Goal: Task Accomplishment & Management: Use online tool/utility

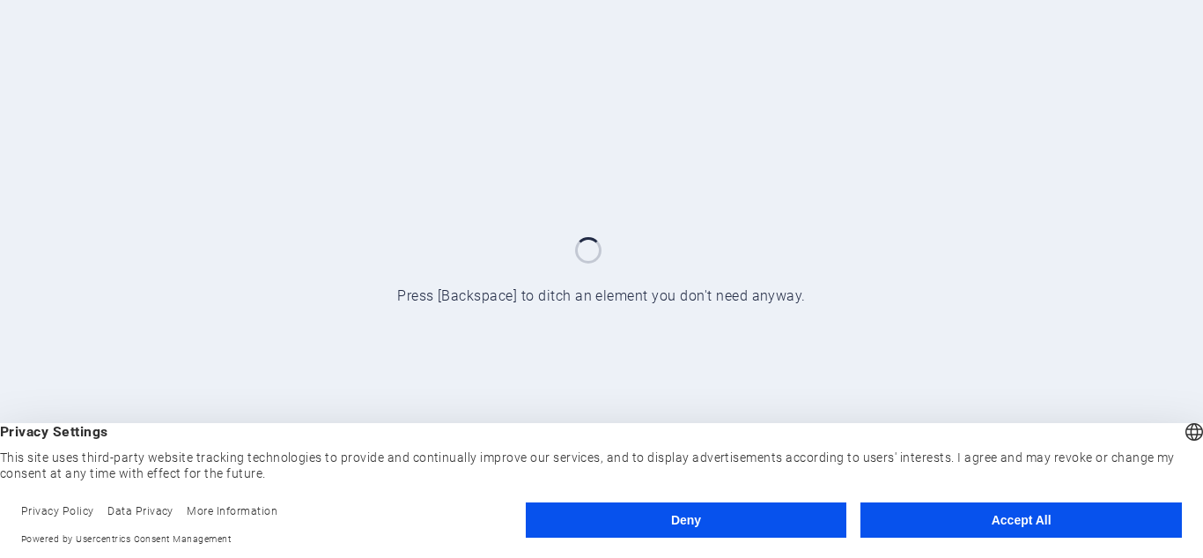
click at [1127, 514] on button "Accept All" at bounding box center [1022, 519] width 322 height 35
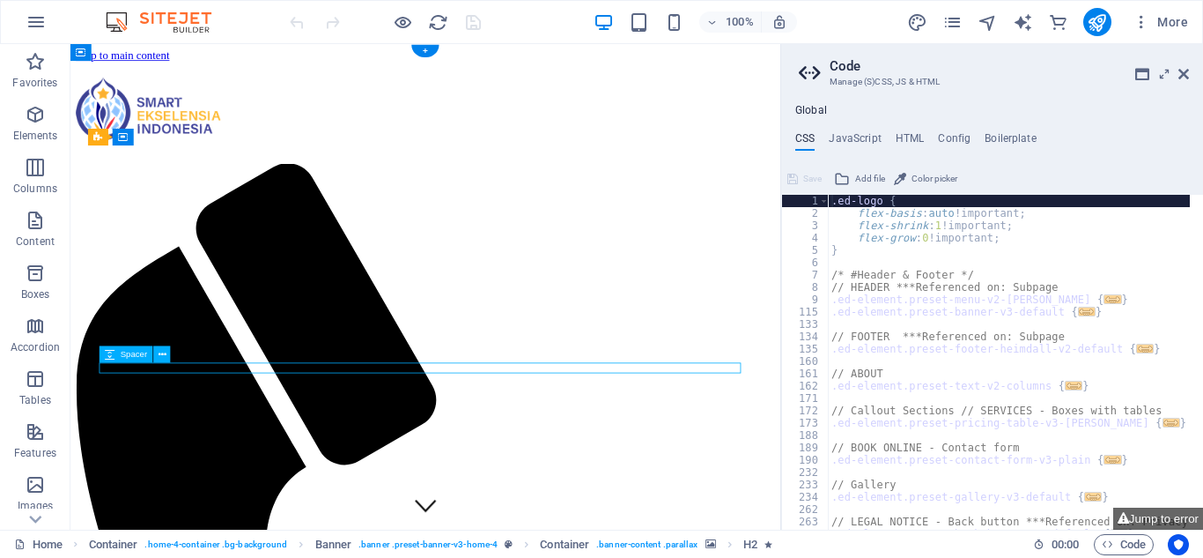
select select "px"
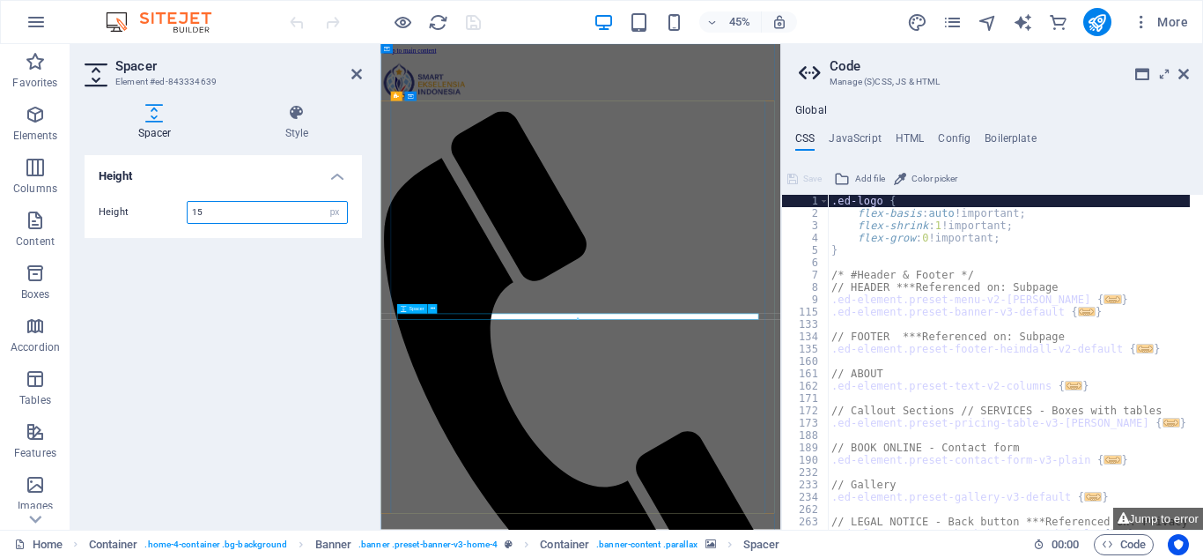
click at [40, 134] on p "Elements" at bounding box center [35, 136] width 45 height 14
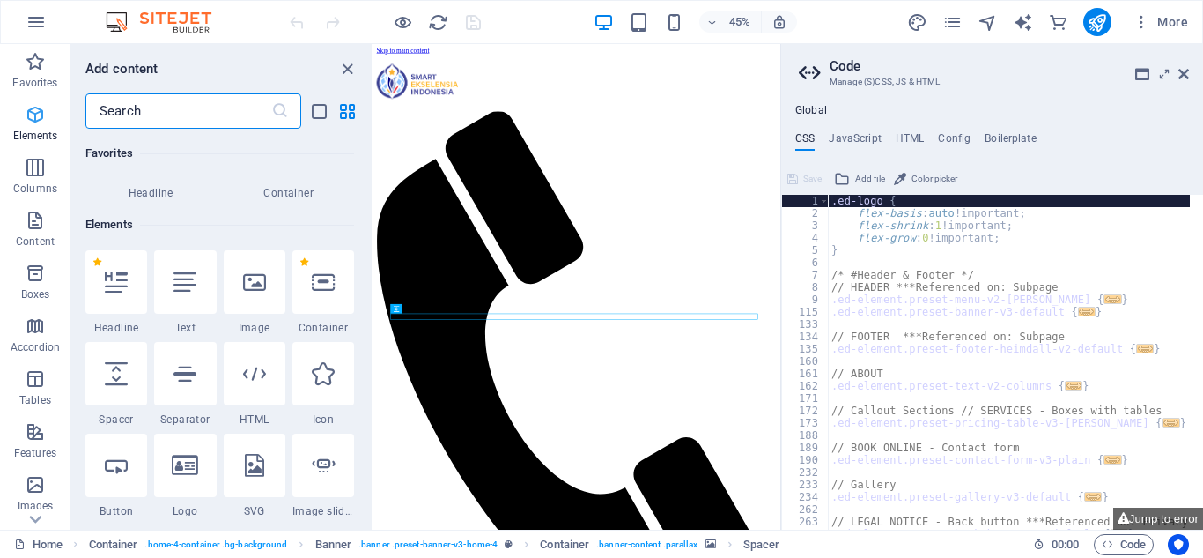
scroll to position [188, 0]
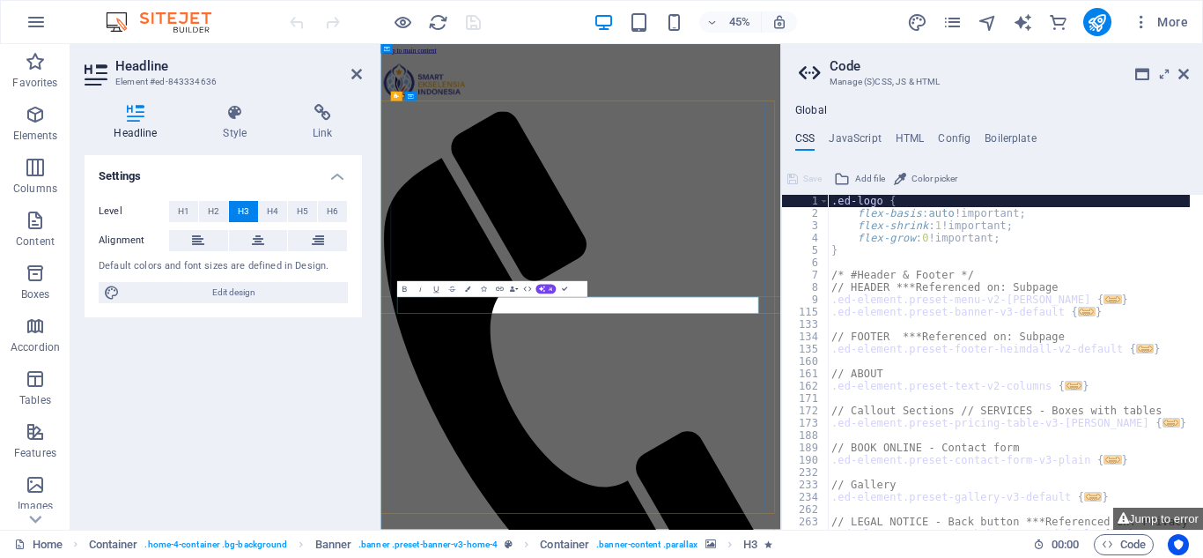
click at [236, 137] on h4 "Style" at bounding box center [239, 122] width 90 height 37
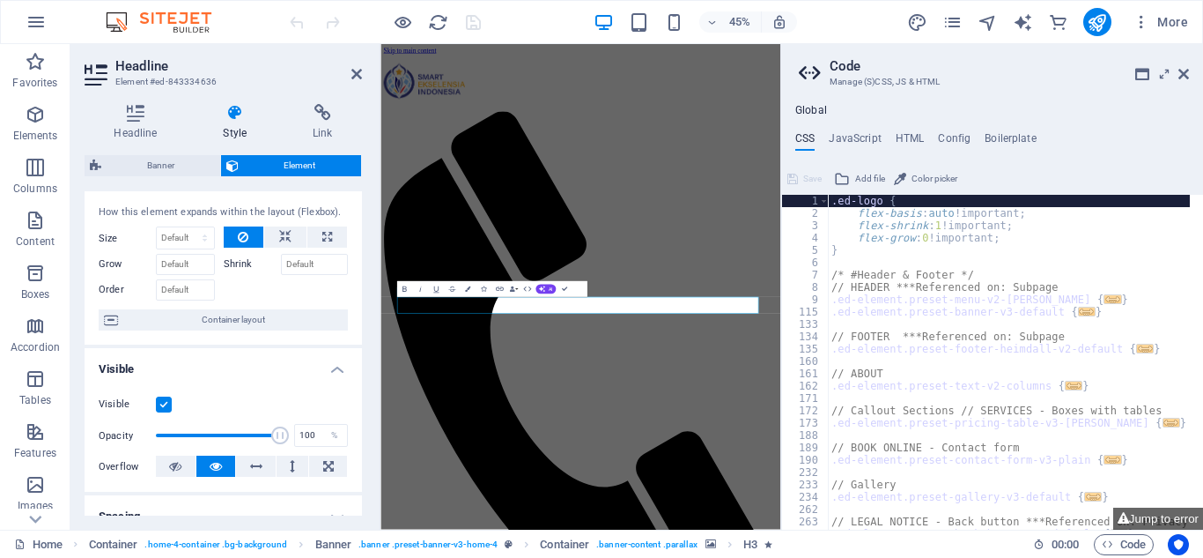
scroll to position [0, 0]
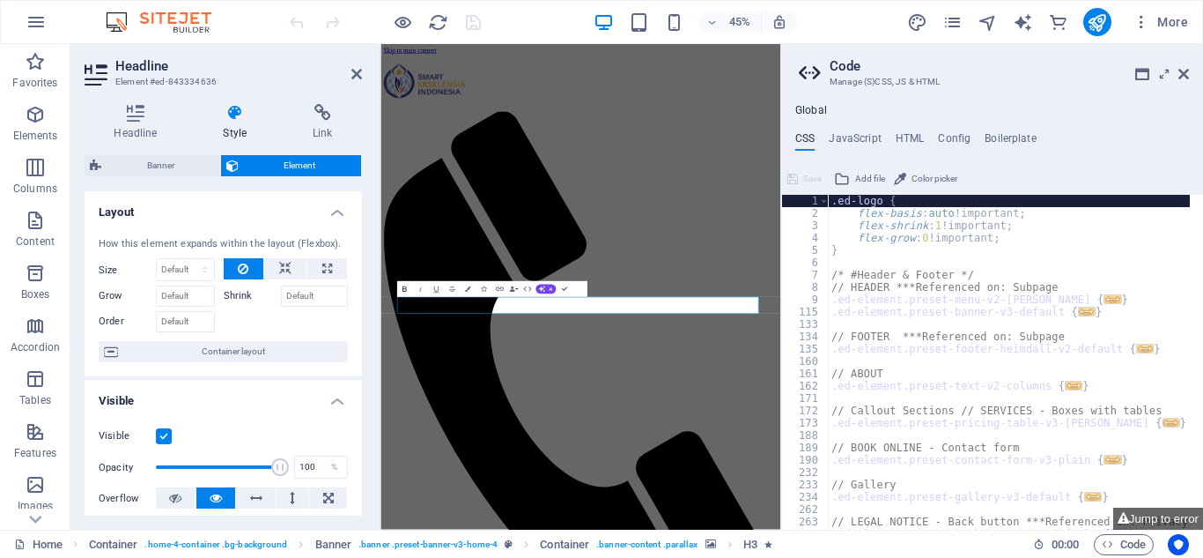
click at [405, 289] on icon "button" at bounding box center [405, 290] width 10 height 10
click at [1186, 73] on icon at bounding box center [1184, 74] width 11 height 14
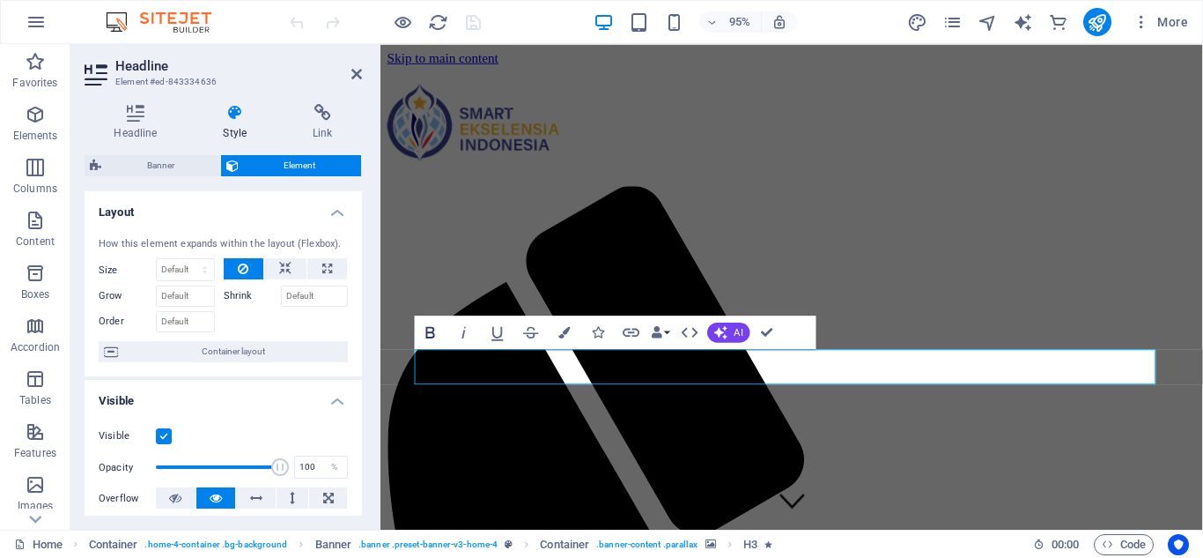
click at [429, 334] on icon "button" at bounding box center [430, 332] width 20 height 20
click at [666, 330] on button "Data Bindings" at bounding box center [661, 331] width 24 height 33
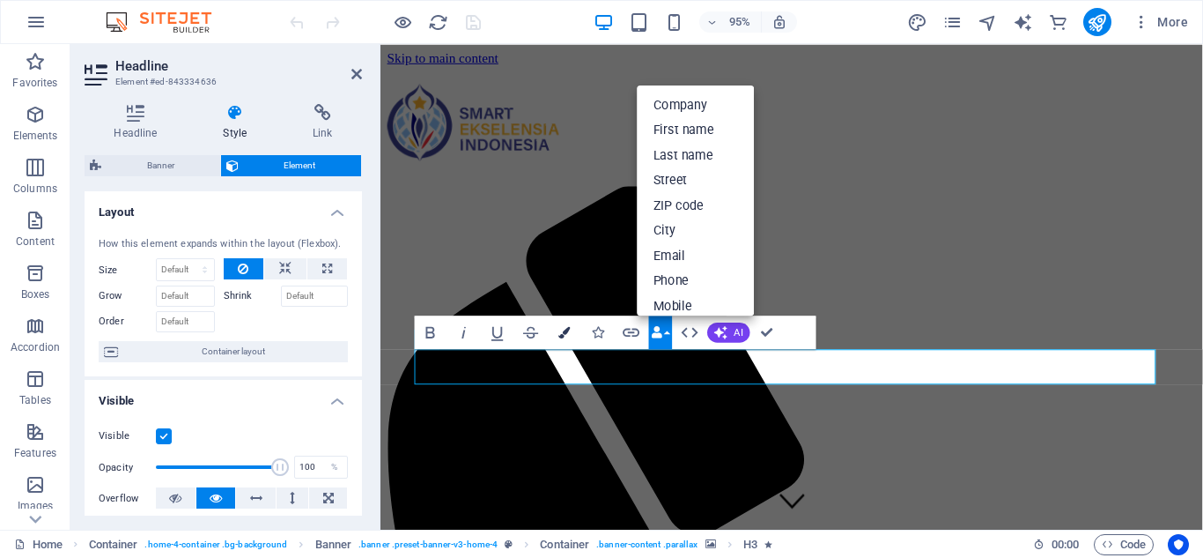
click at [569, 336] on icon "button" at bounding box center [564, 331] width 11 height 11
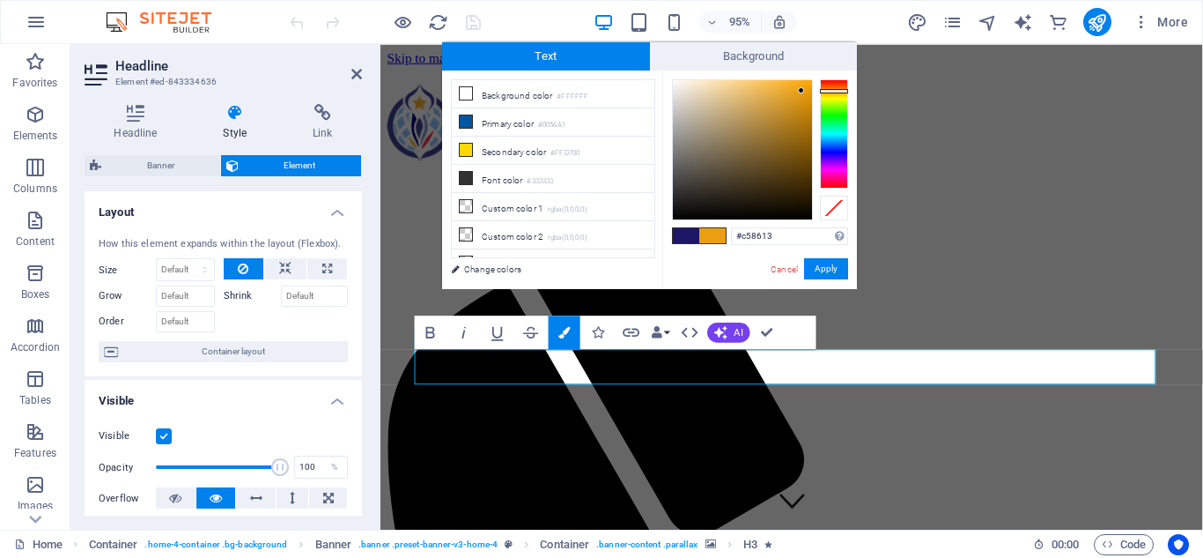
click at [798, 111] on div at bounding box center [742, 149] width 139 height 139
click at [803, 101] on div at bounding box center [742, 149] width 139 height 139
click at [805, 93] on div at bounding box center [742, 149] width 139 height 139
drag, startPoint x: 1017, startPoint y: 381, endPoint x: 1005, endPoint y: 383, distance: 11.8
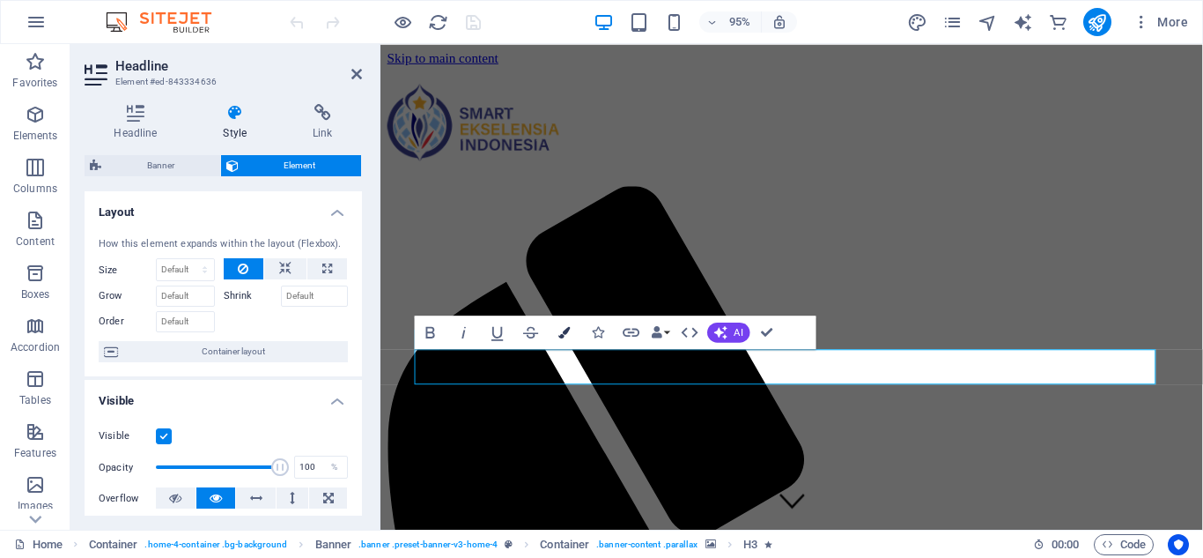
click at [576, 329] on button "Colors" at bounding box center [565, 331] width 32 height 33
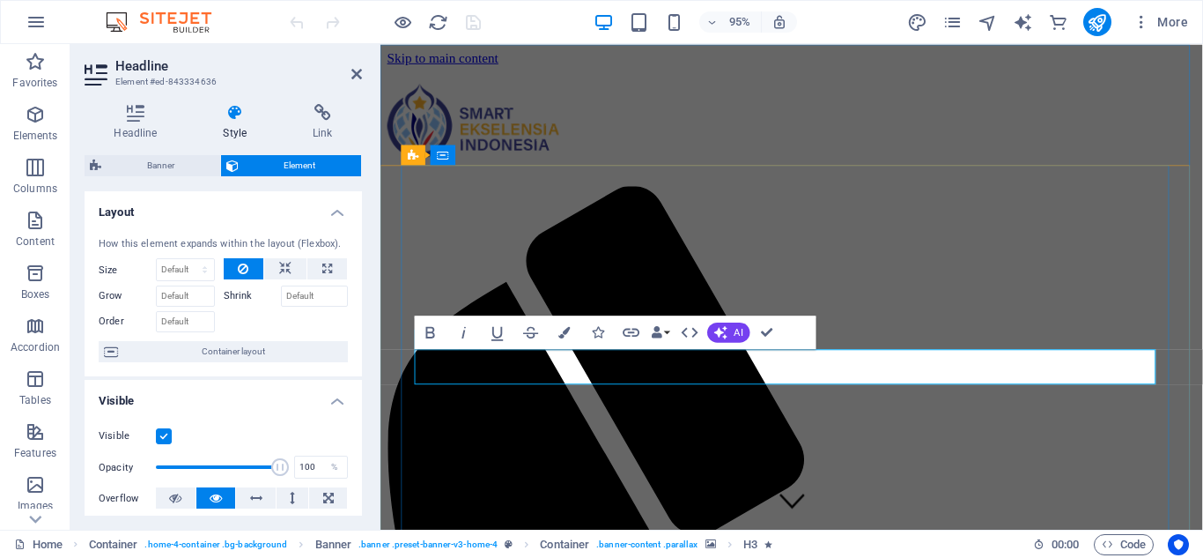
click at [563, 337] on icon "button" at bounding box center [564, 331] width 11 height 11
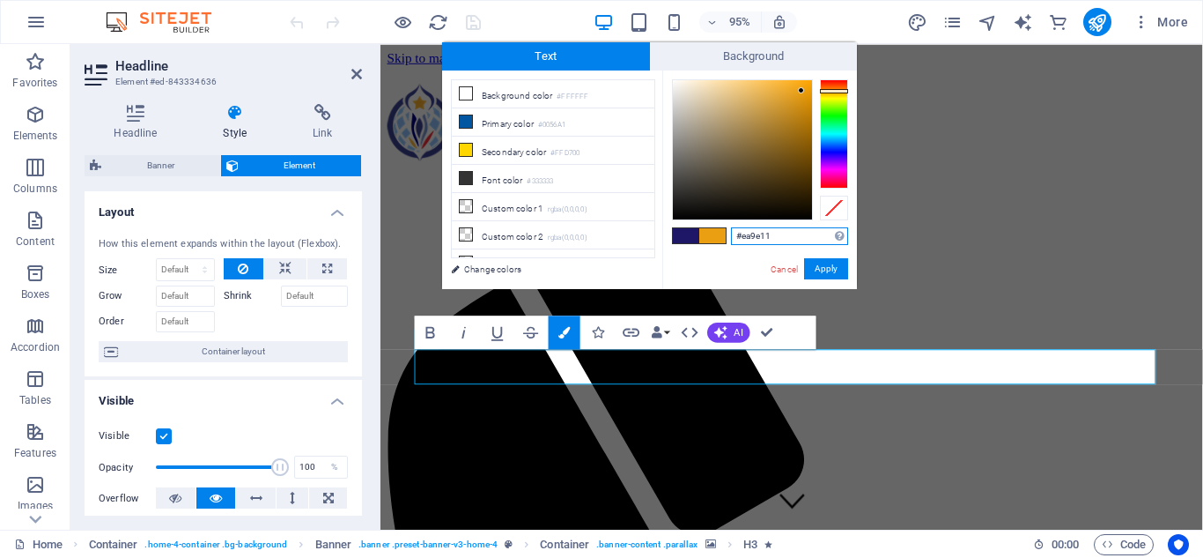
click at [762, 233] on input "#ea9e11" at bounding box center [789, 236] width 117 height 18
paste input "E67F08"
type input "#e67f08"
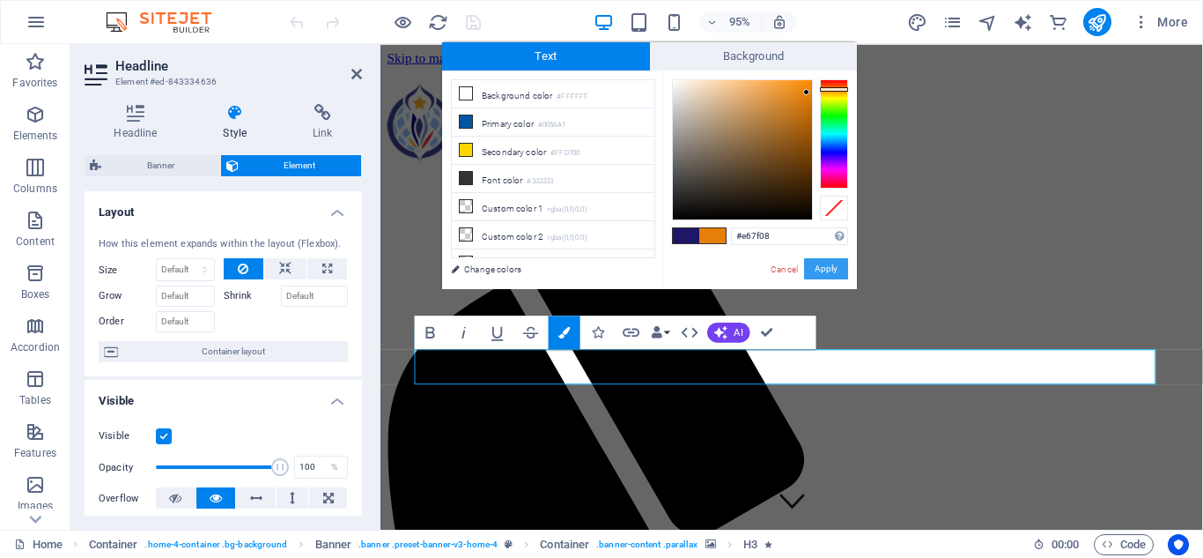
click at [825, 271] on button "Apply" at bounding box center [826, 268] width 44 height 21
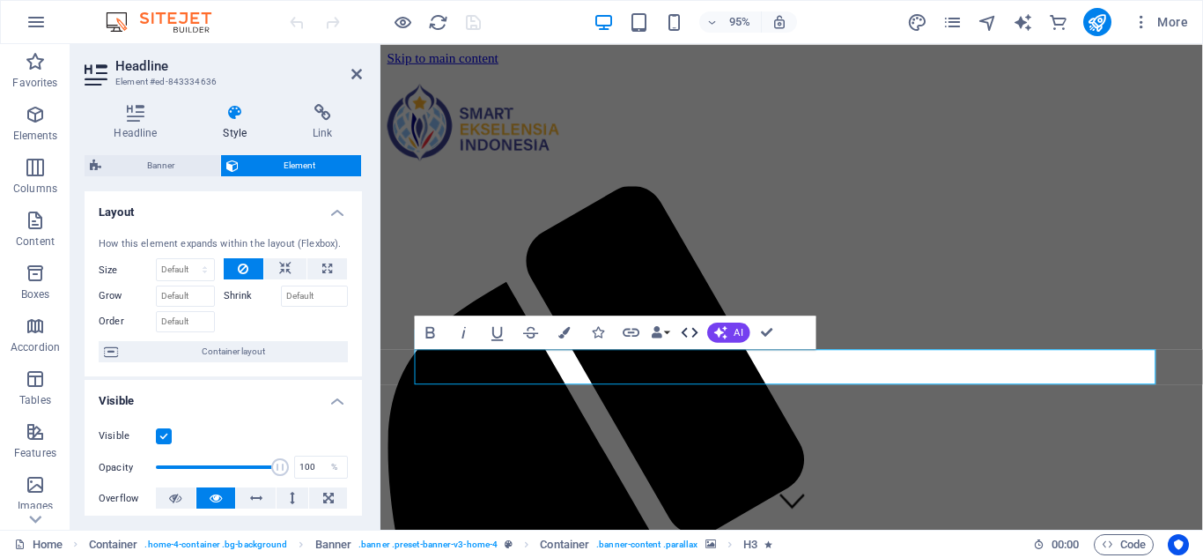
click at [693, 331] on icon "button" at bounding box center [690, 332] width 20 height 20
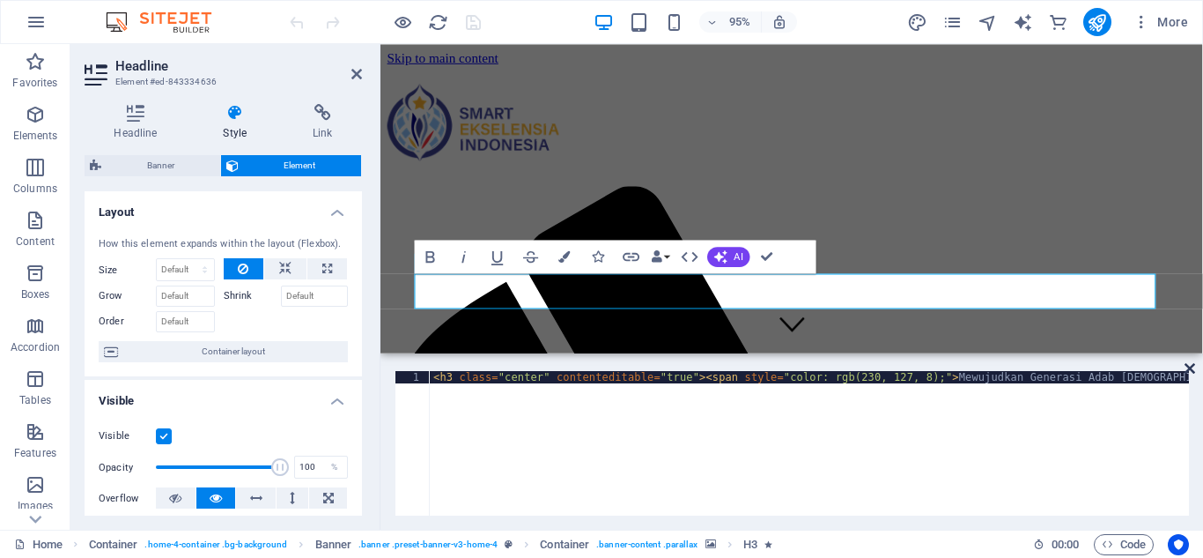
click at [1191, 367] on icon at bounding box center [1190, 368] width 11 height 14
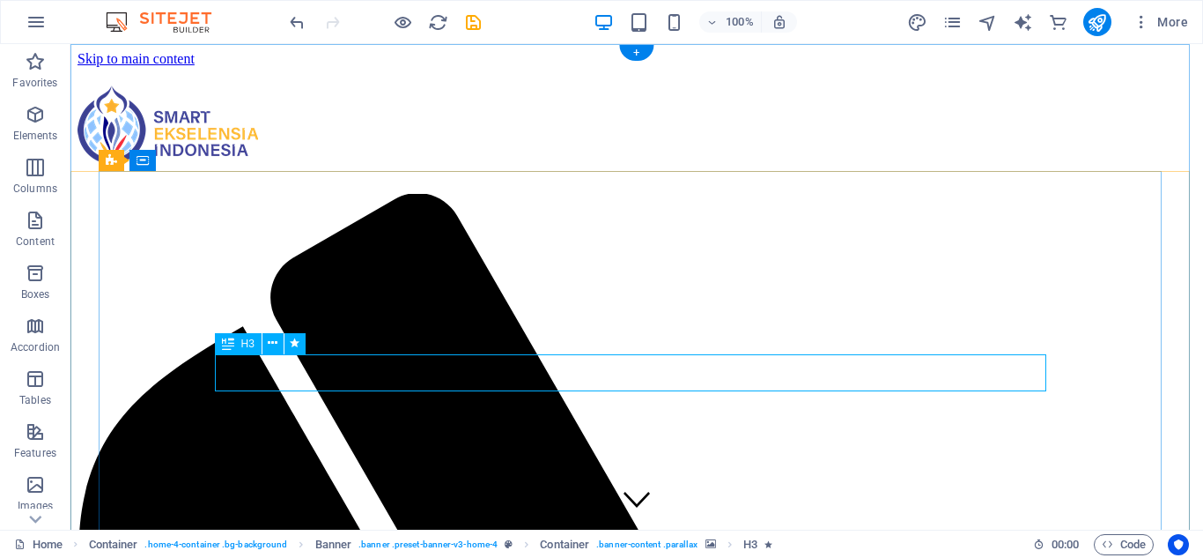
click at [270, 344] on icon at bounding box center [273, 343] width 10 height 19
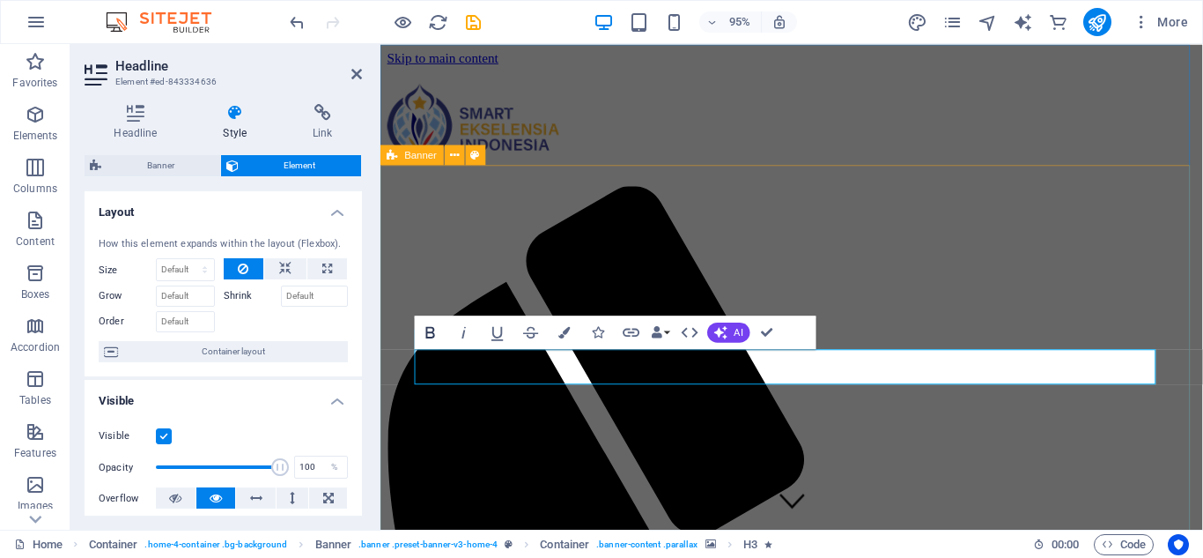
click at [427, 332] on icon "button" at bounding box center [430, 331] width 9 height 11
click at [226, 125] on h4 "Style" at bounding box center [239, 122] width 90 height 37
click at [132, 126] on h4 "Headline" at bounding box center [139, 122] width 109 height 37
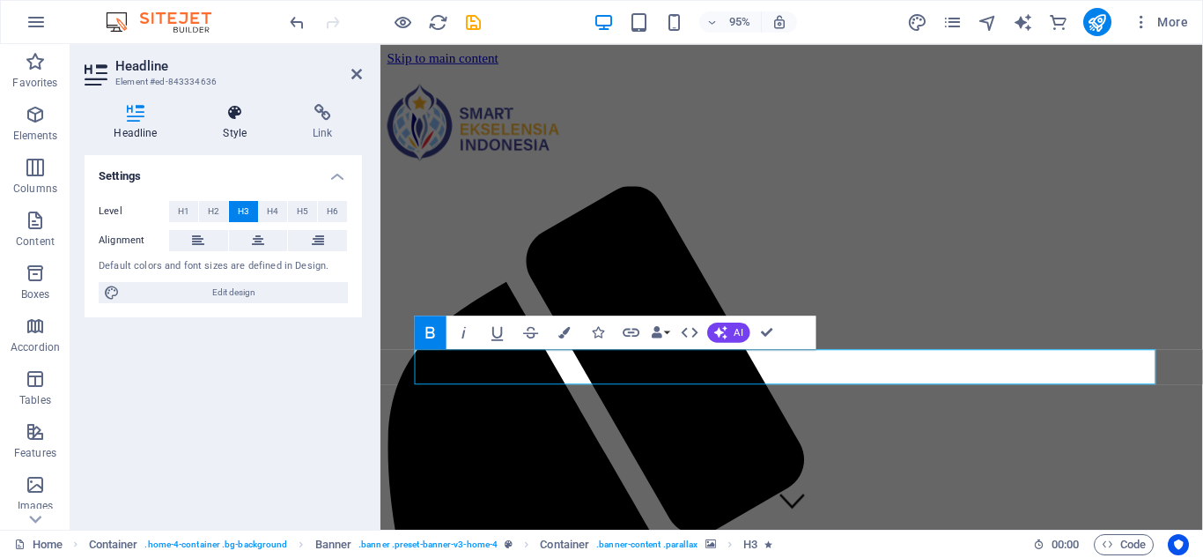
click at [248, 130] on h4 "Style" at bounding box center [239, 122] width 90 height 37
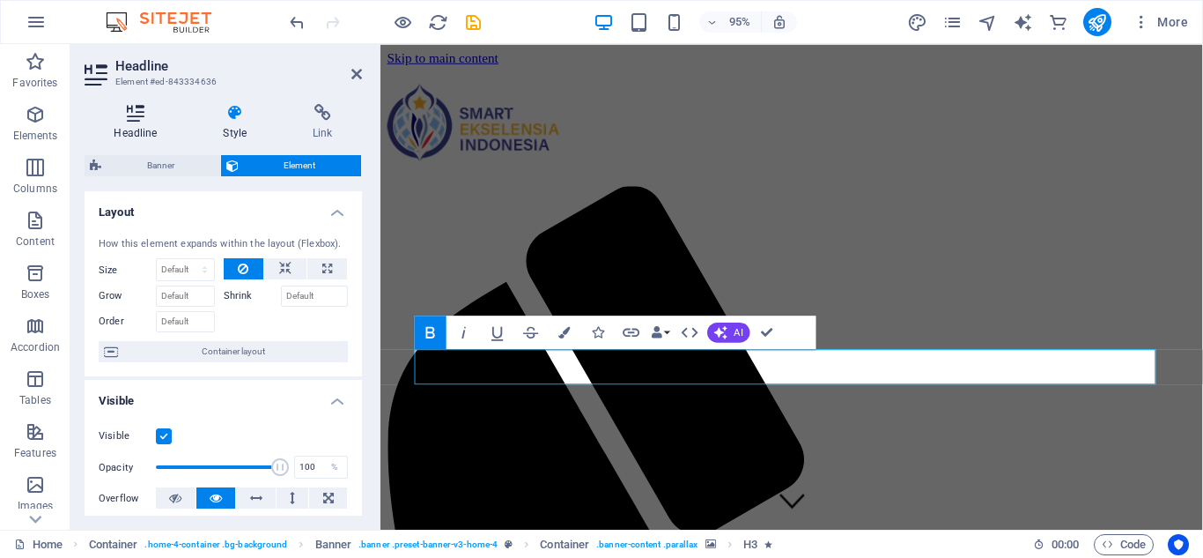
click at [140, 122] on h4 "Headline" at bounding box center [139, 122] width 109 height 37
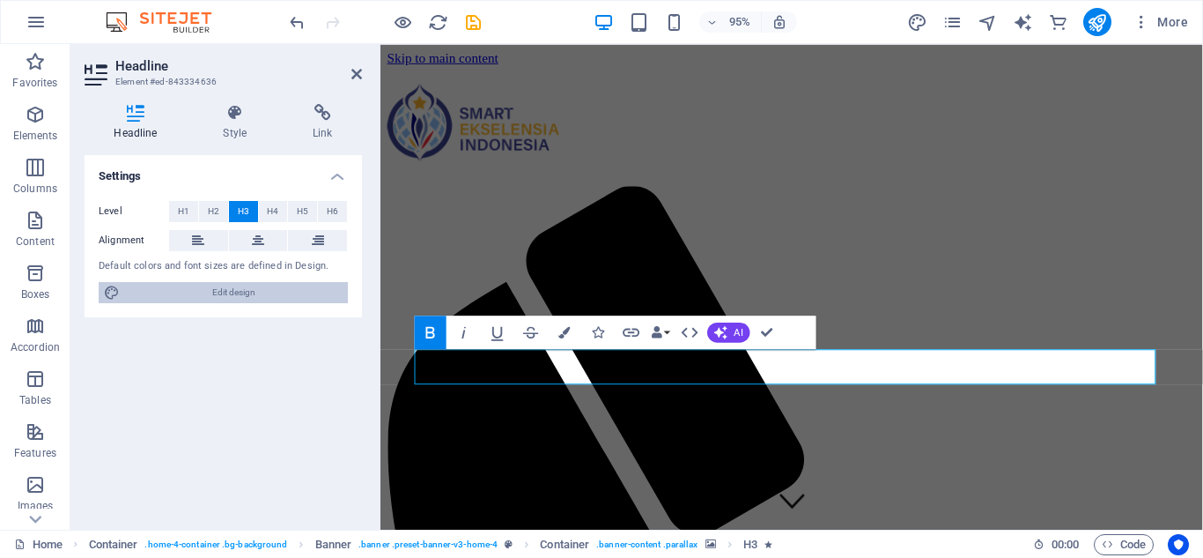
click at [209, 296] on span "Edit design" at bounding box center [234, 292] width 218 height 21
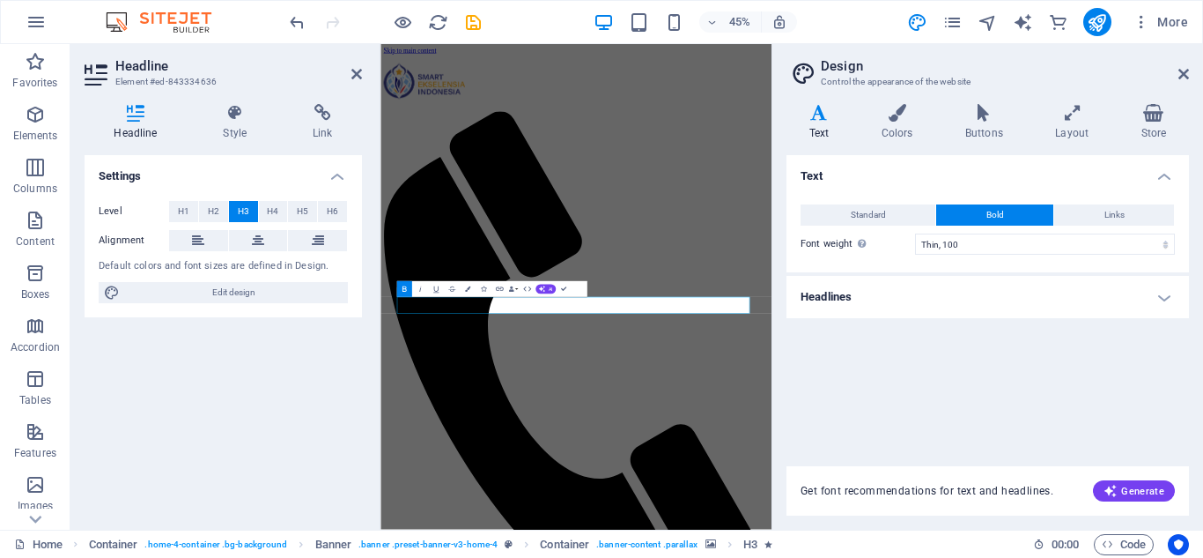
click at [885, 297] on h4 "Headlines" at bounding box center [988, 297] width 403 height 42
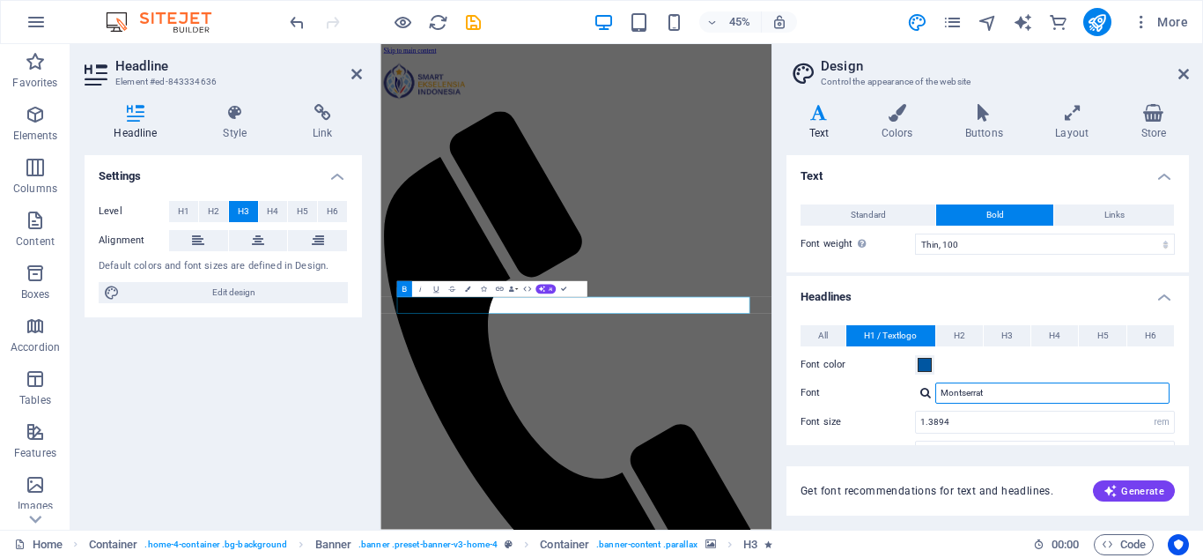
click at [1018, 389] on input "Montserrat" at bounding box center [1053, 392] width 234 height 21
click at [996, 420] on input "1.3894" at bounding box center [1045, 421] width 258 height 21
click at [1017, 430] on input "1.3894" at bounding box center [1045, 421] width 258 height 21
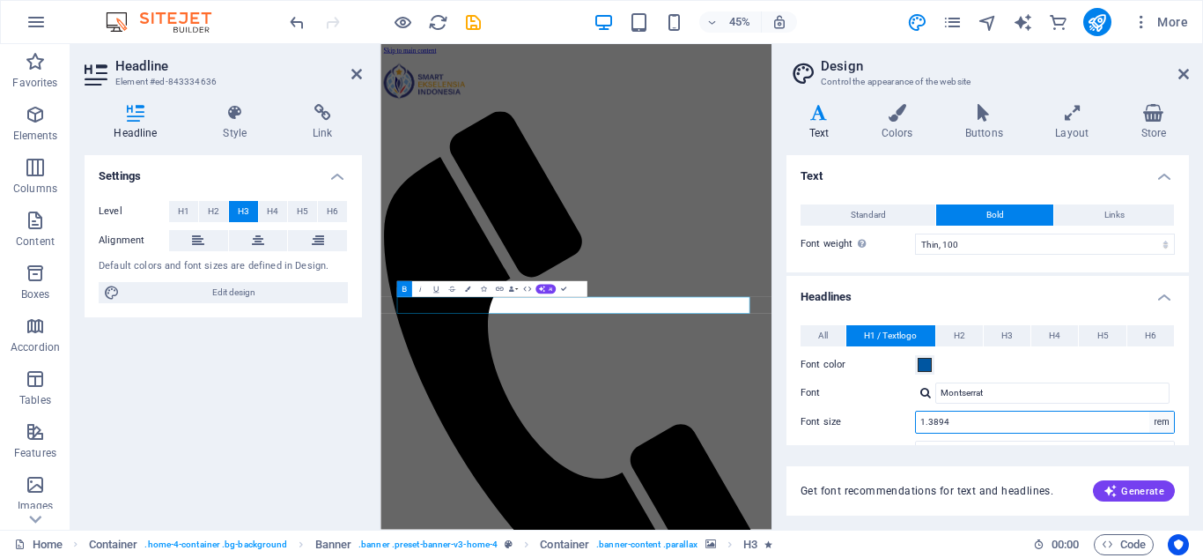
click at [1154, 419] on select "rem px em %" at bounding box center [1162, 421] width 25 height 21
select select "px"
click at [1150, 411] on select "rem px em %" at bounding box center [1162, 421] width 25 height 21
type input "22"
click at [969, 416] on input "22" at bounding box center [1045, 421] width 258 height 21
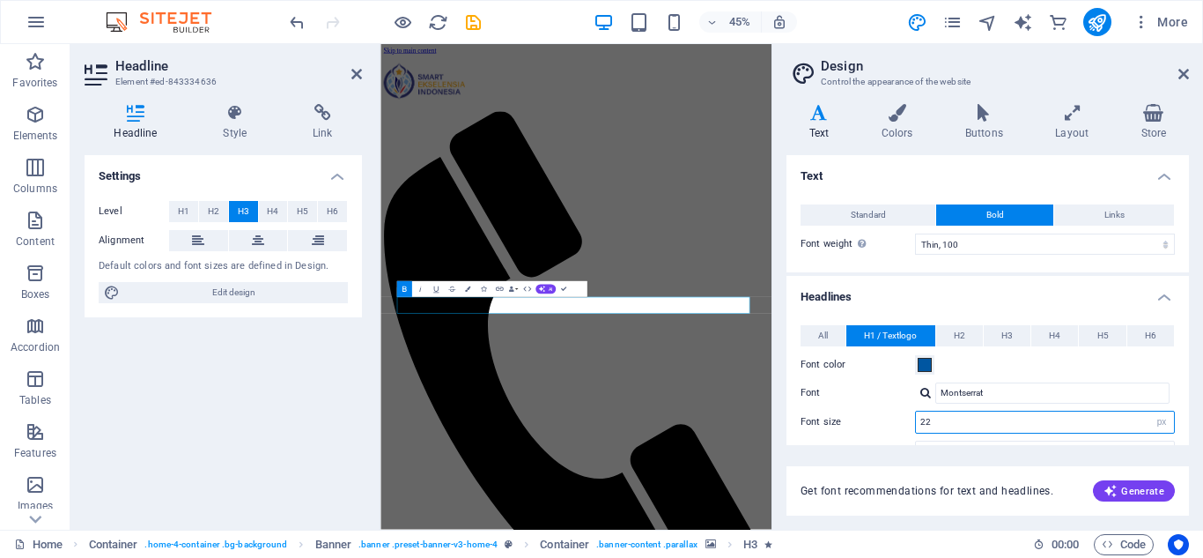
click at [969, 416] on input "22" at bounding box center [1045, 421] width 258 height 21
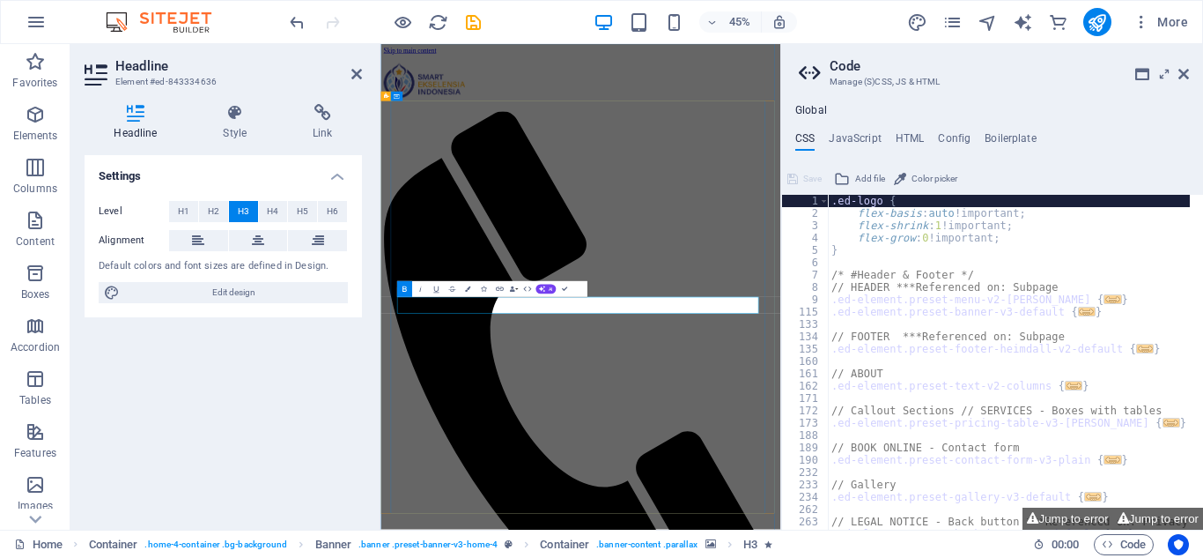
click at [1179, 71] on icon at bounding box center [1184, 74] width 11 height 14
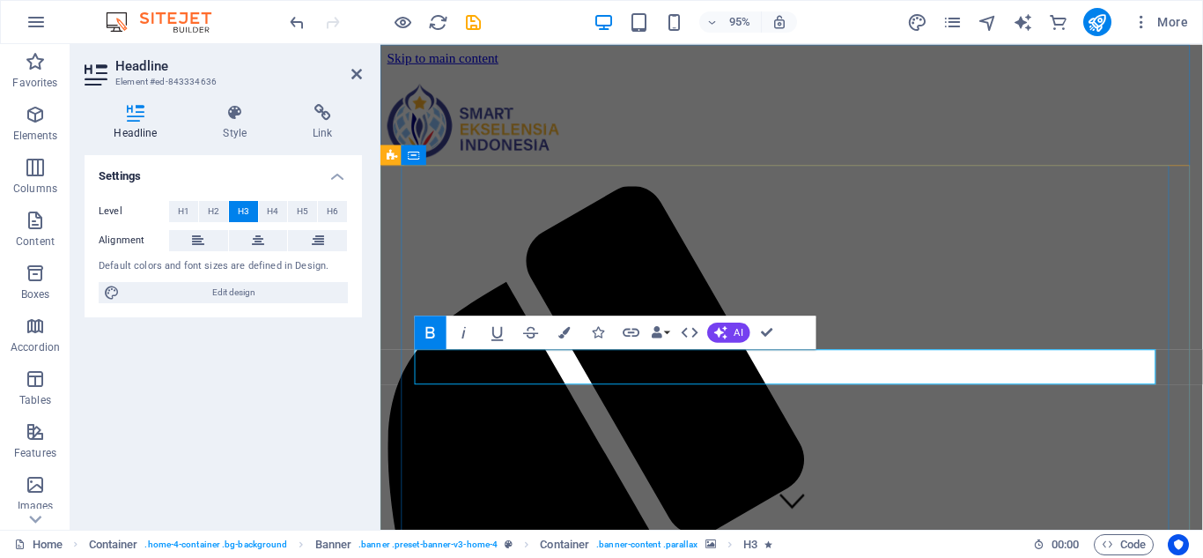
drag, startPoint x: 642, startPoint y: 386, endPoint x: 569, endPoint y: 375, distance: 73.9
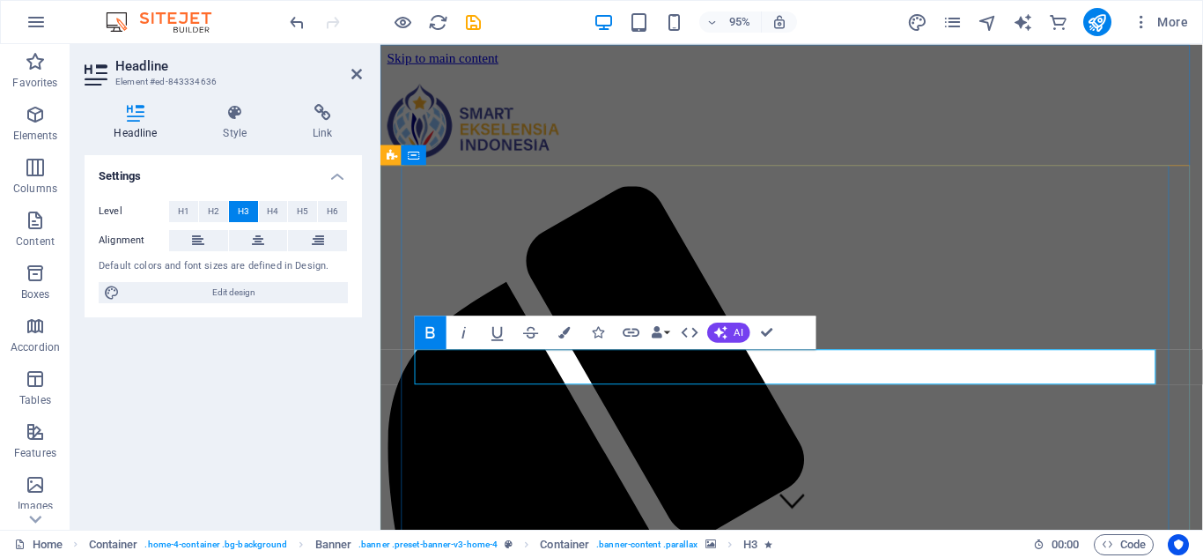
click at [238, 129] on h4 "Style" at bounding box center [239, 122] width 90 height 37
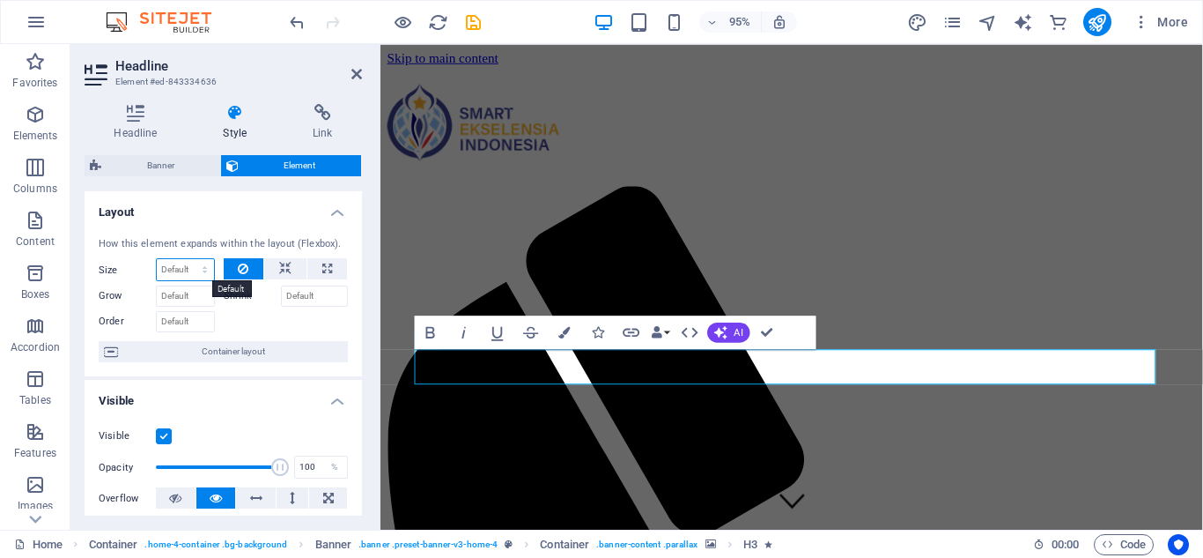
click at [199, 265] on select "Default auto px % 1/1 1/2 1/3 1/4 1/5 1/6 1/7 1/8 1/9 1/10" at bounding box center [185, 269] width 57 height 21
click at [244, 319] on div at bounding box center [286, 320] width 125 height 26
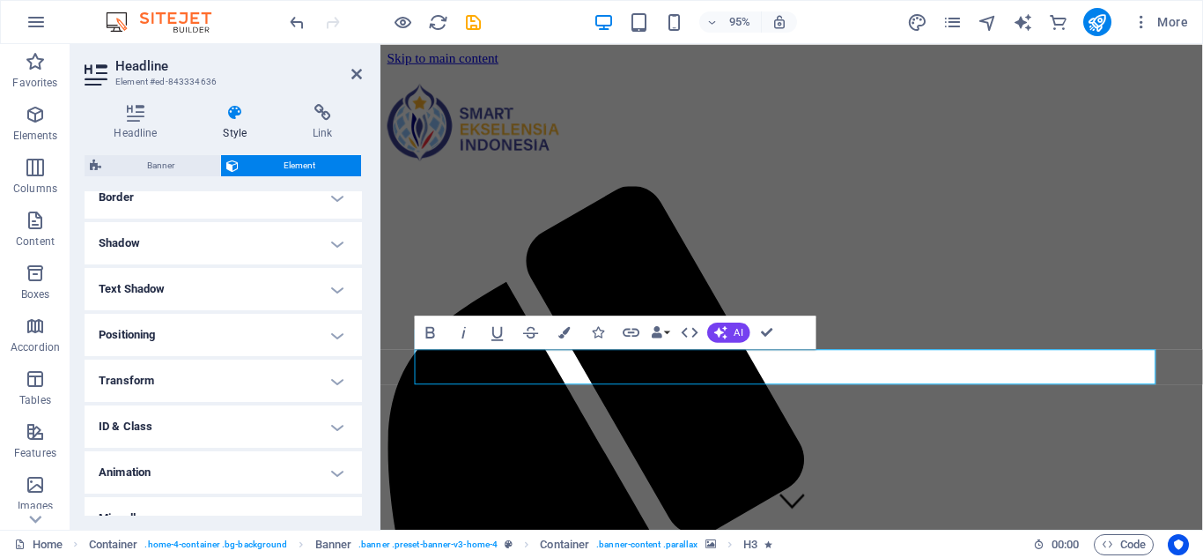
scroll to position [420, 0]
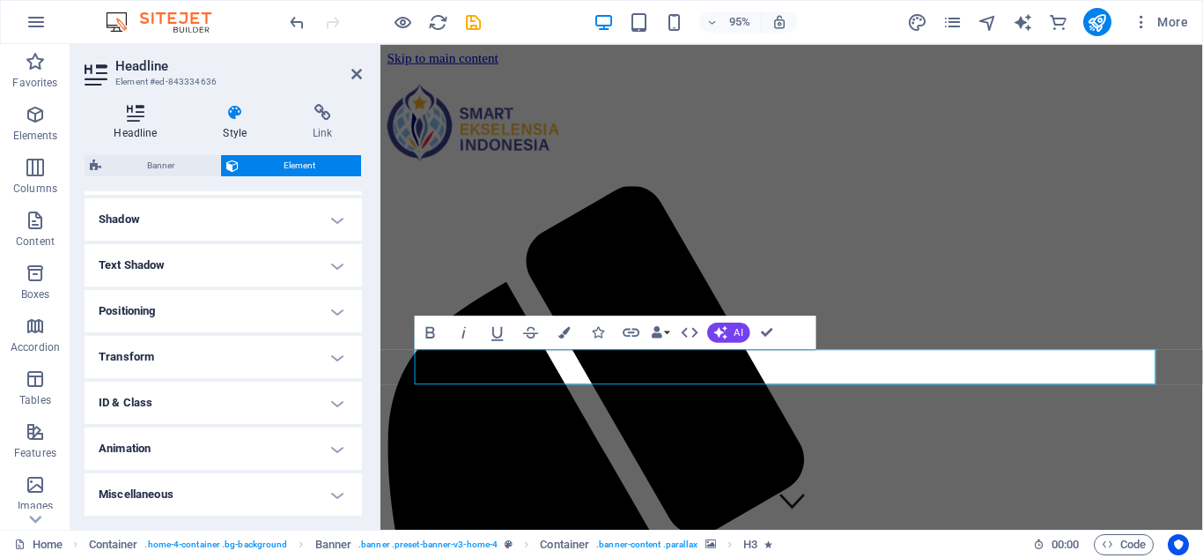
click at [147, 116] on icon at bounding box center [136, 113] width 102 height 18
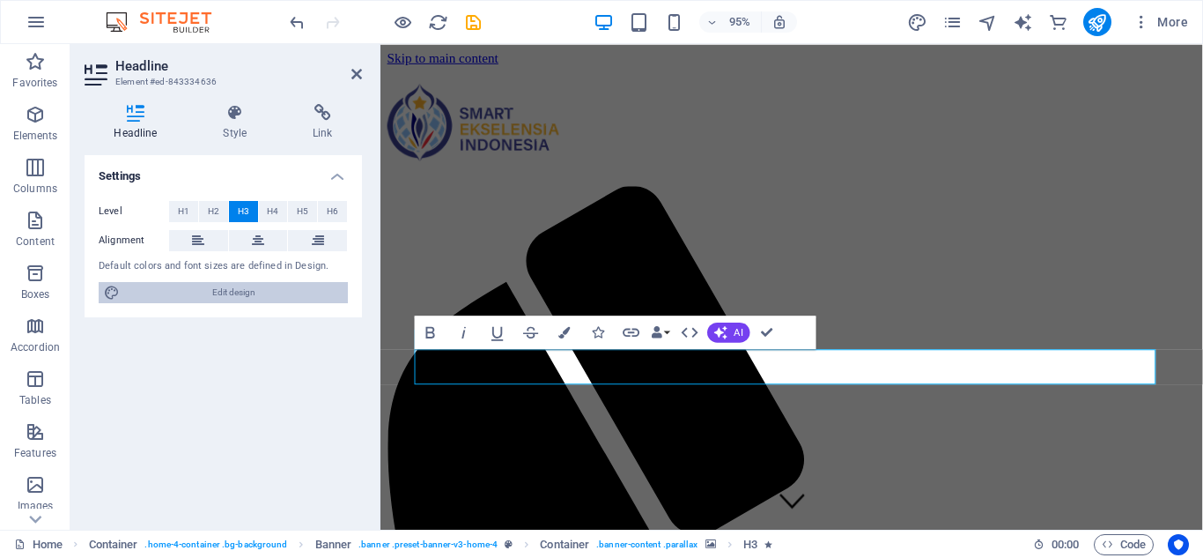
click at [218, 286] on span "Edit design" at bounding box center [234, 292] width 218 height 21
select select "px"
select select "700"
select select "px"
select select "rem"
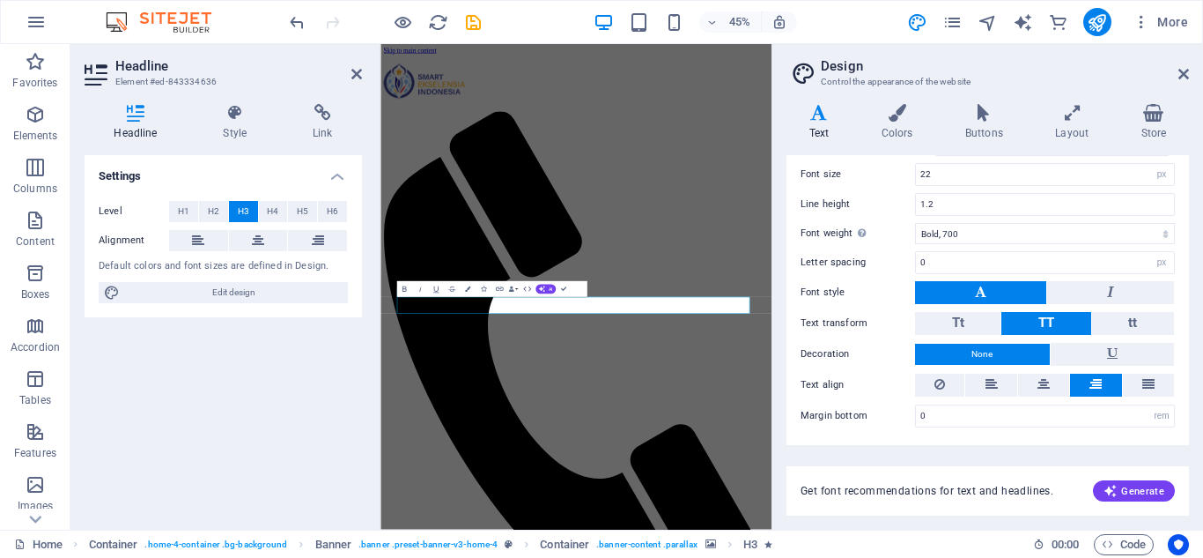
scroll to position [0, 0]
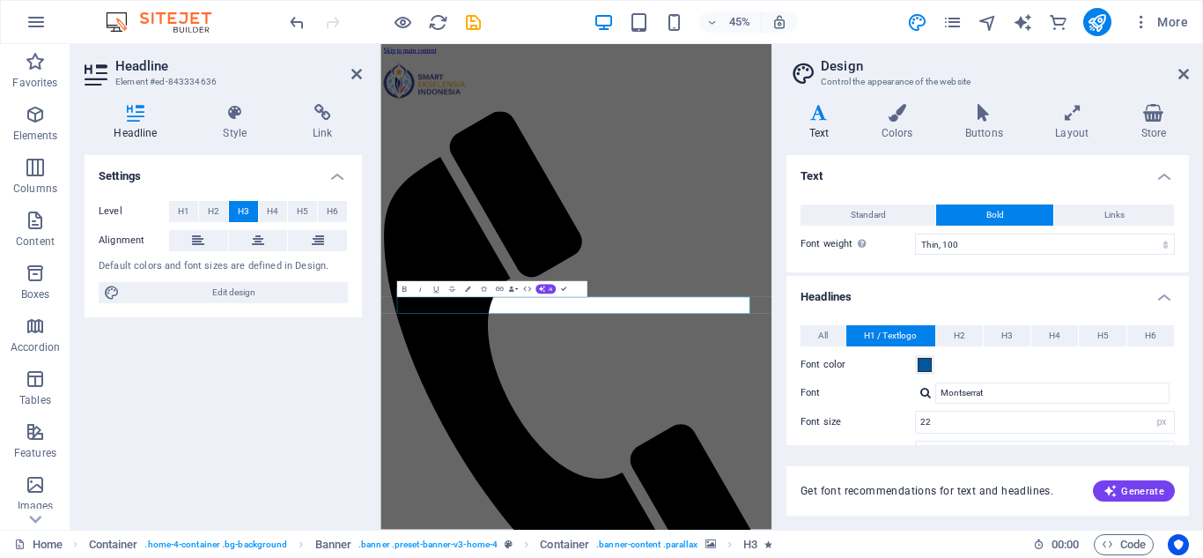
click at [920, 391] on div "Montserrat" at bounding box center [1045, 392] width 260 height 21
click at [926, 396] on div at bounding box center [926, 392] width 11 height 11
click at [978, 436] on div "Montserrat" at bounding box center [1056, 438] width 233 height 19
click at [1179, 79] on icon at bounding box center [1184, 74] width 11 height 14
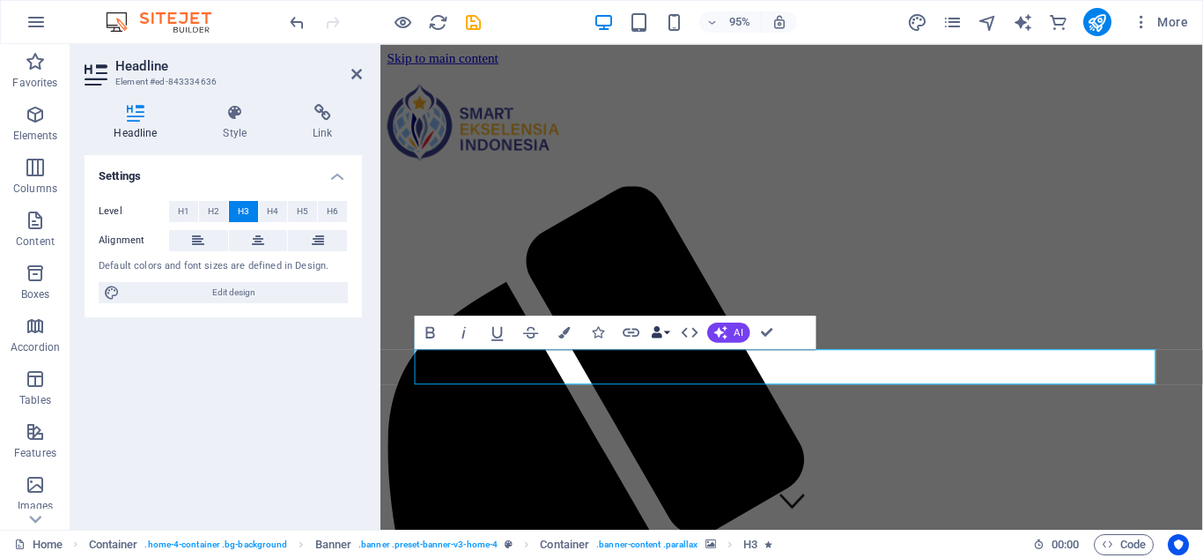
click at [670, 337] on button "Data Bindings" at bounding box center [661, 331] width 24 height 33
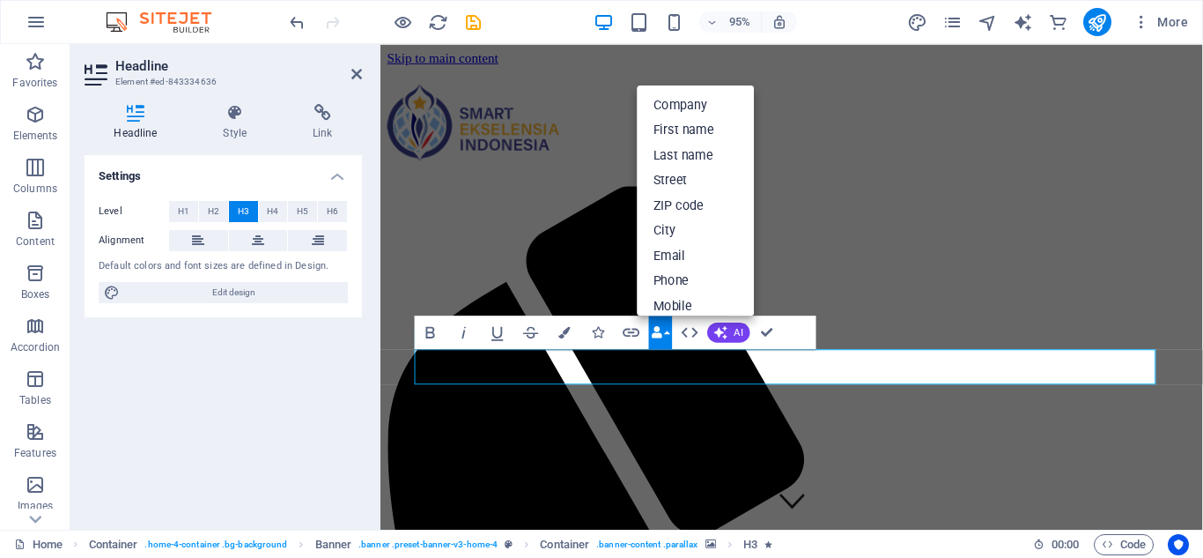
click at [670, 337] on button "Data Bindings" at bounding box center [661, 331] width 24 height 33
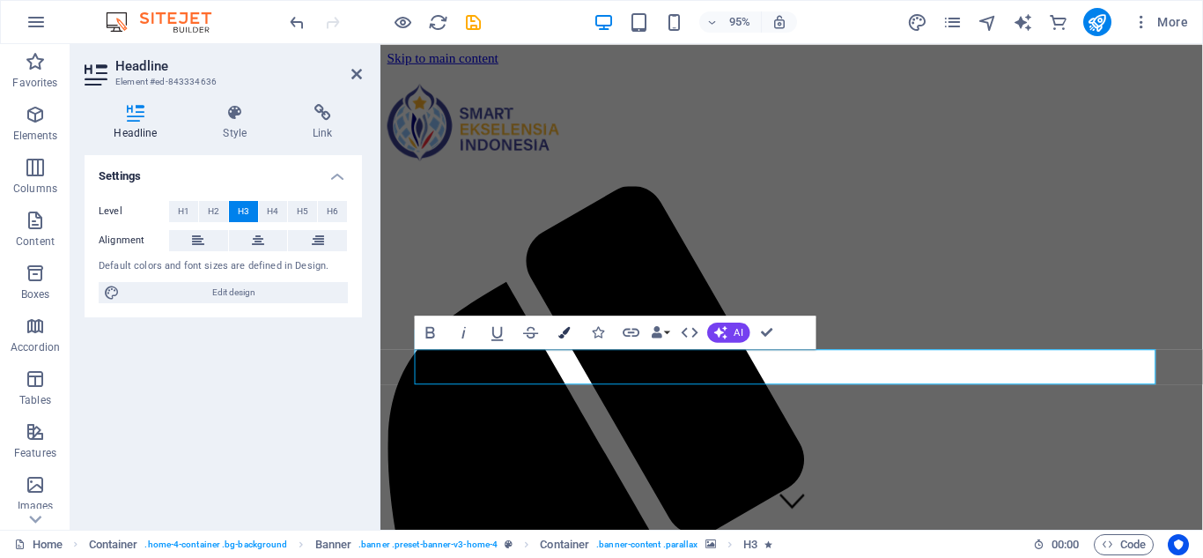
click at [561, 331] on icon "button" at bounding box center [564, 331] width 11 height 11
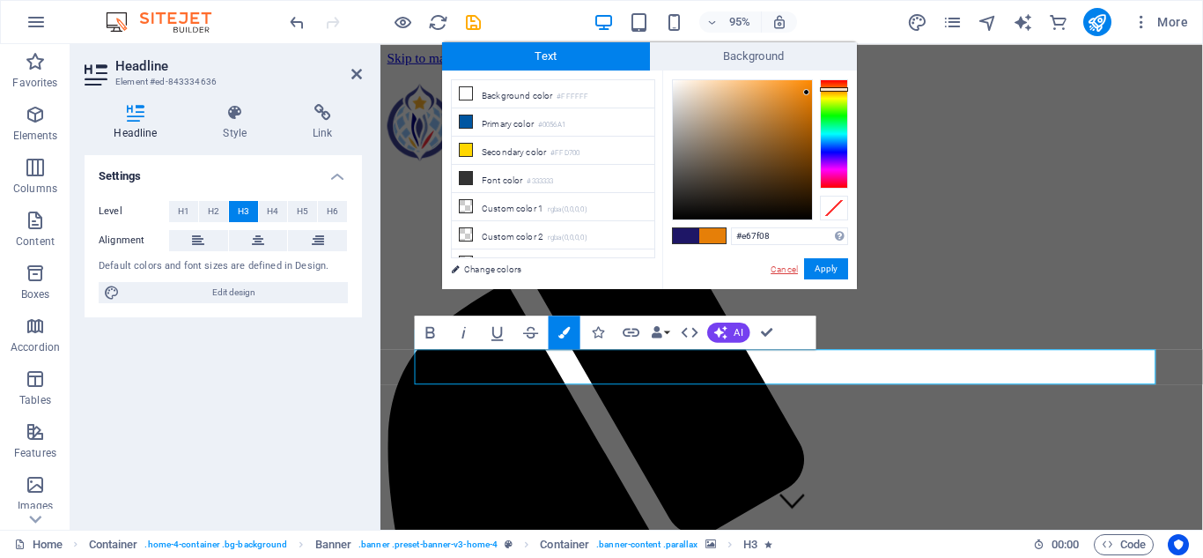
click at [790, 266] on link "Cancel" at bounding box center [784, 269] width 31 height 13
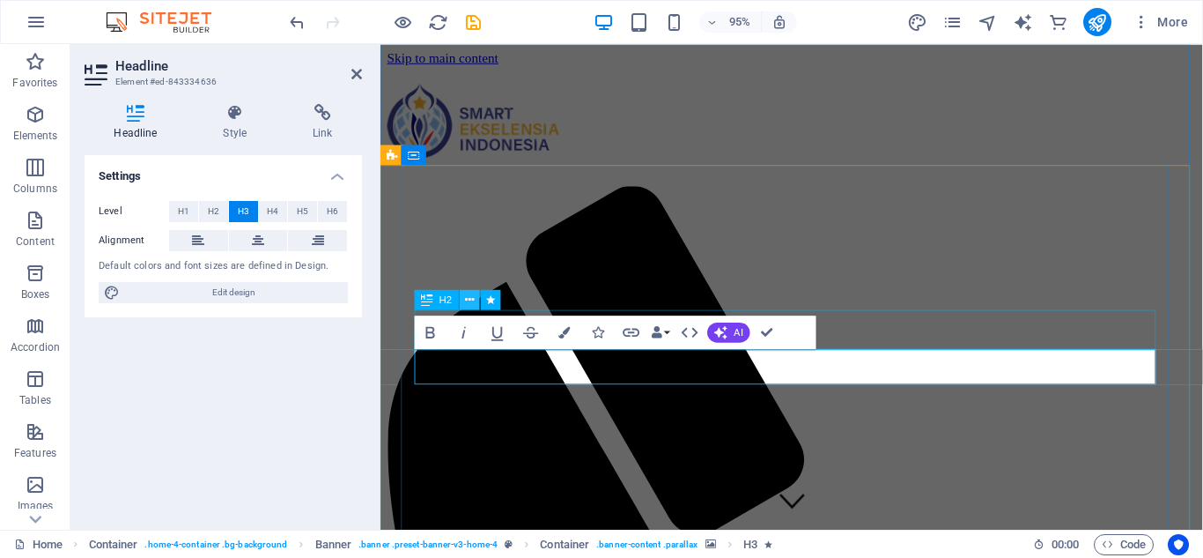
click at [472, 300] on icon at bounding box center [469, 300] width 9 height 18
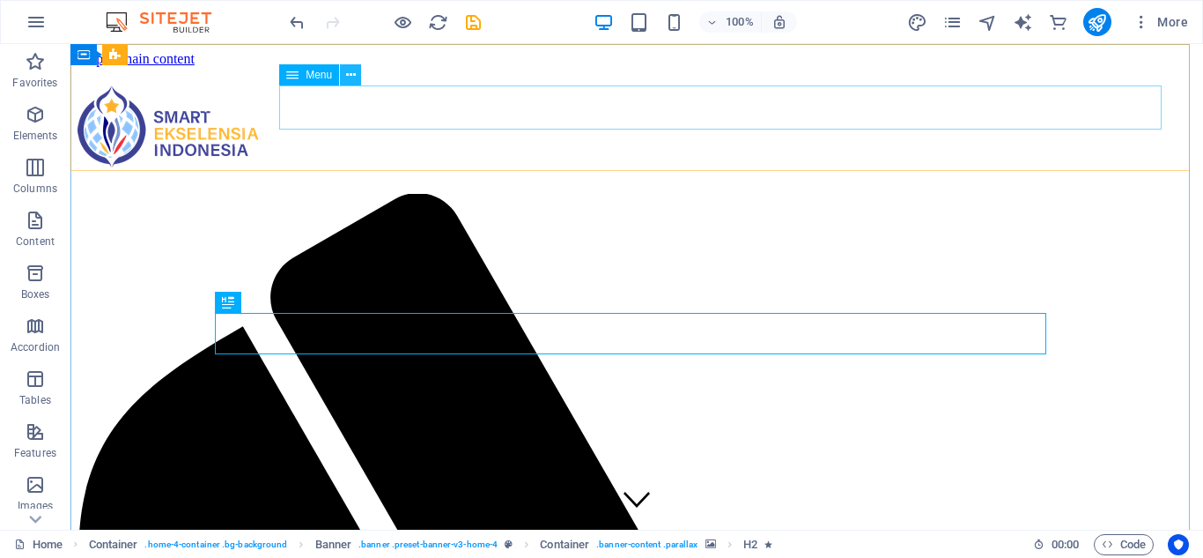
click at [347, 70] on icon at bounding box center [351, 75] width 10 height 19
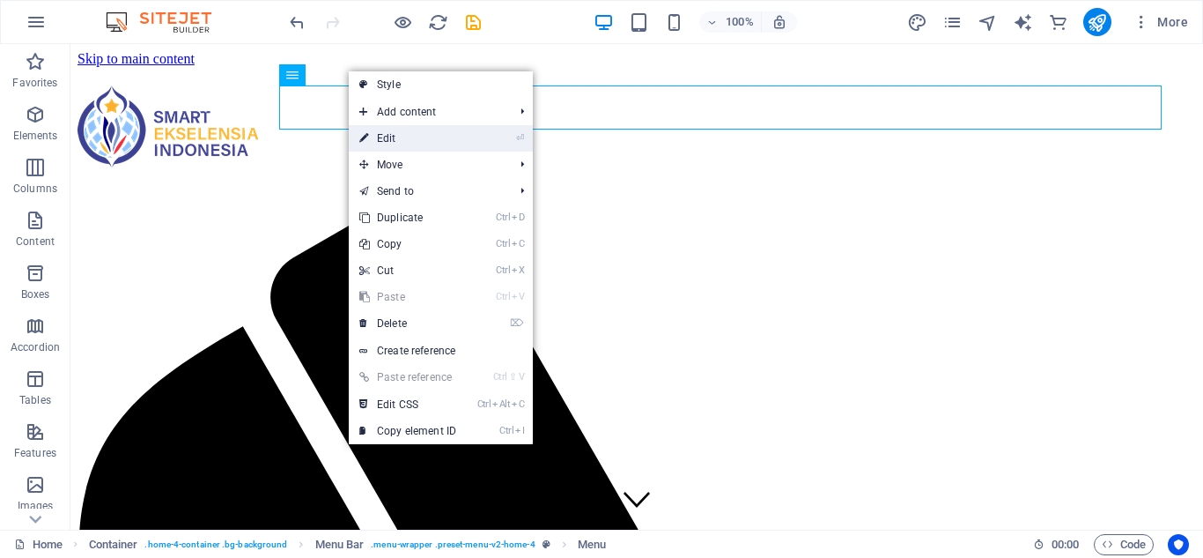
click at [403, 135] on link "⏎ Edit" at bounding box center [408, 138] width 118 height 26
select select
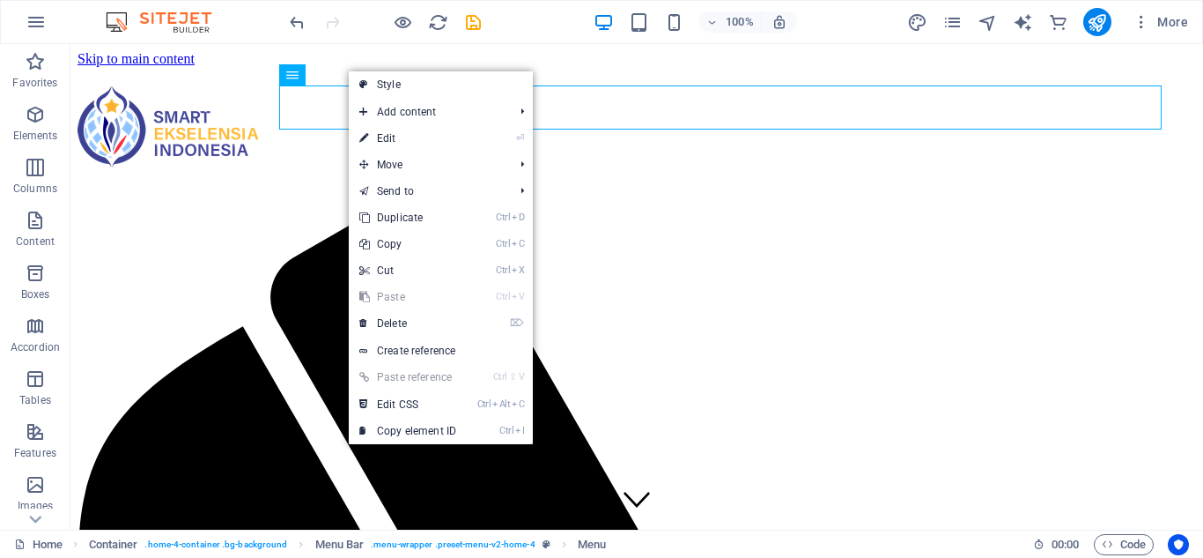
select select
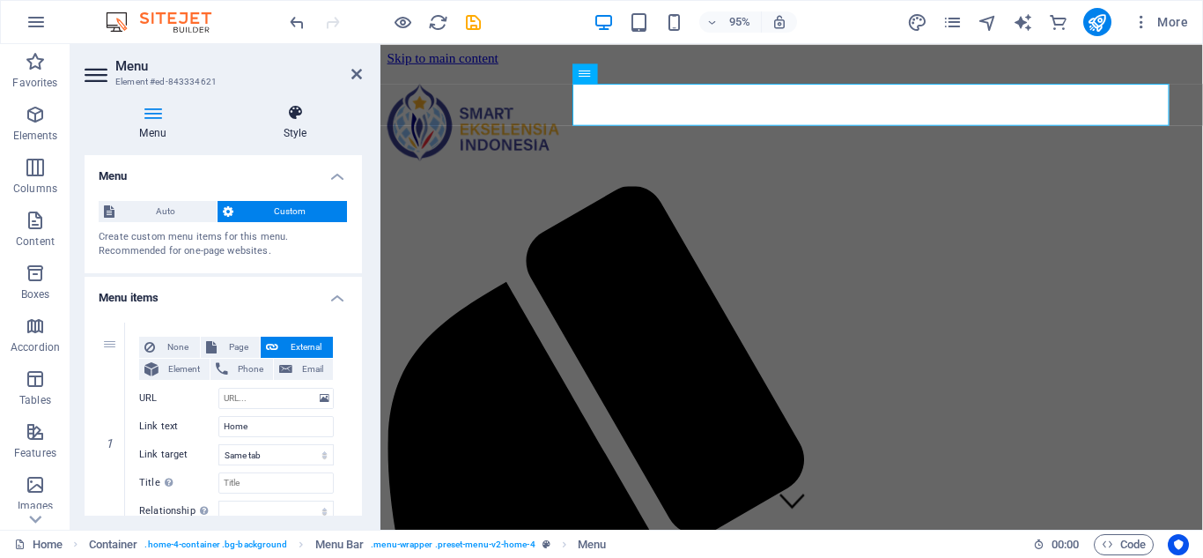
click at [299, 130] on h4 "Style" at bounding box center [295, 122] width 134 height 37
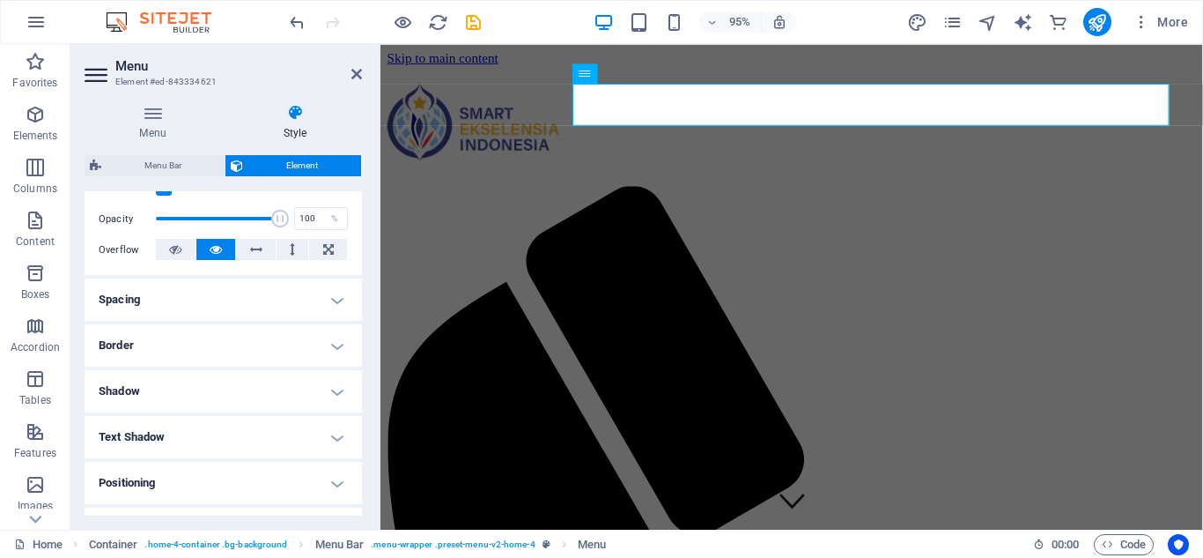
scroll to position [264, 0]
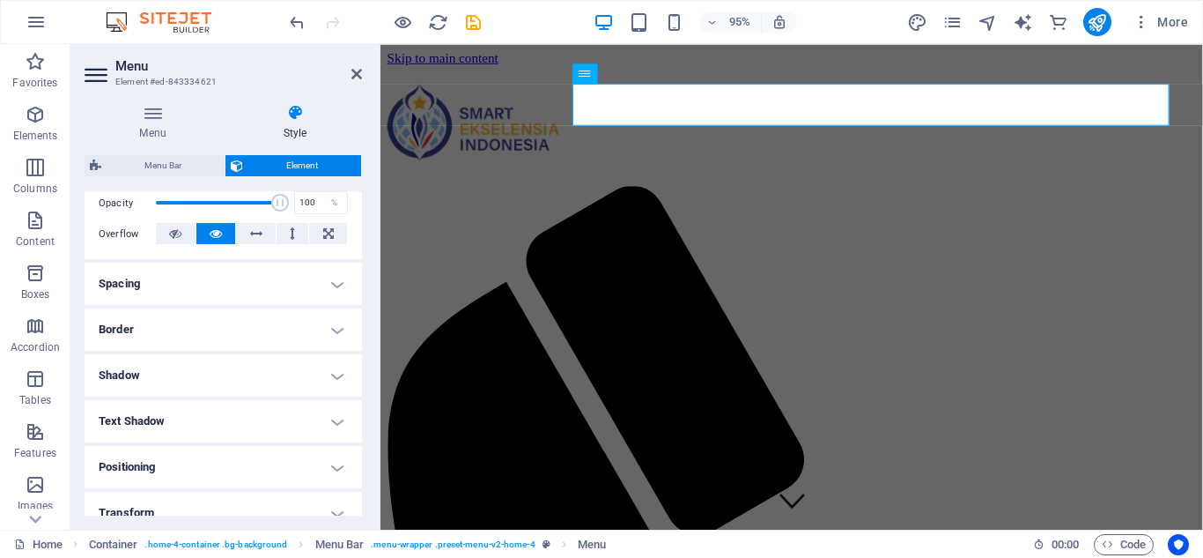
click at [164, 337] on h4 "Border" at bounding box center [224, 329] width 278 height 42
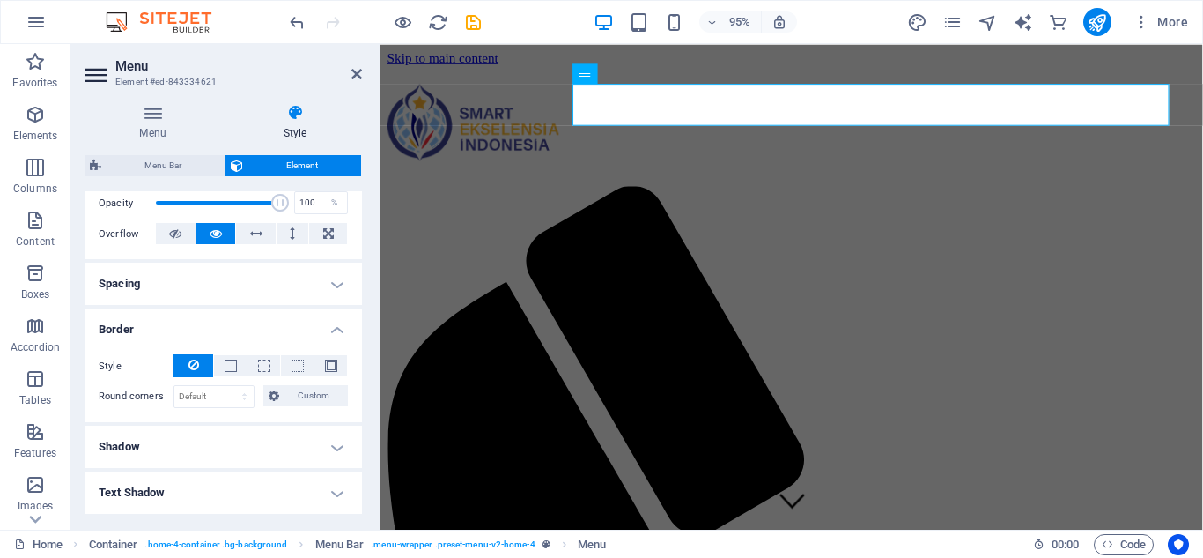
click at [164, 337] on h4 "Border" at bounding box center [224, 324] width 278 height 32
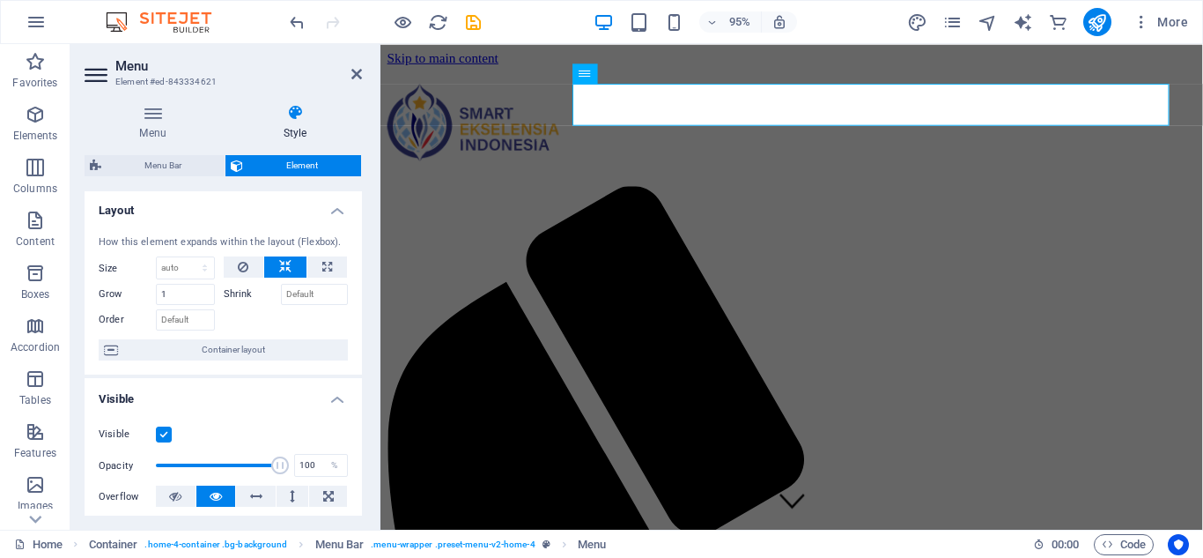
scroll to position [0, 0]
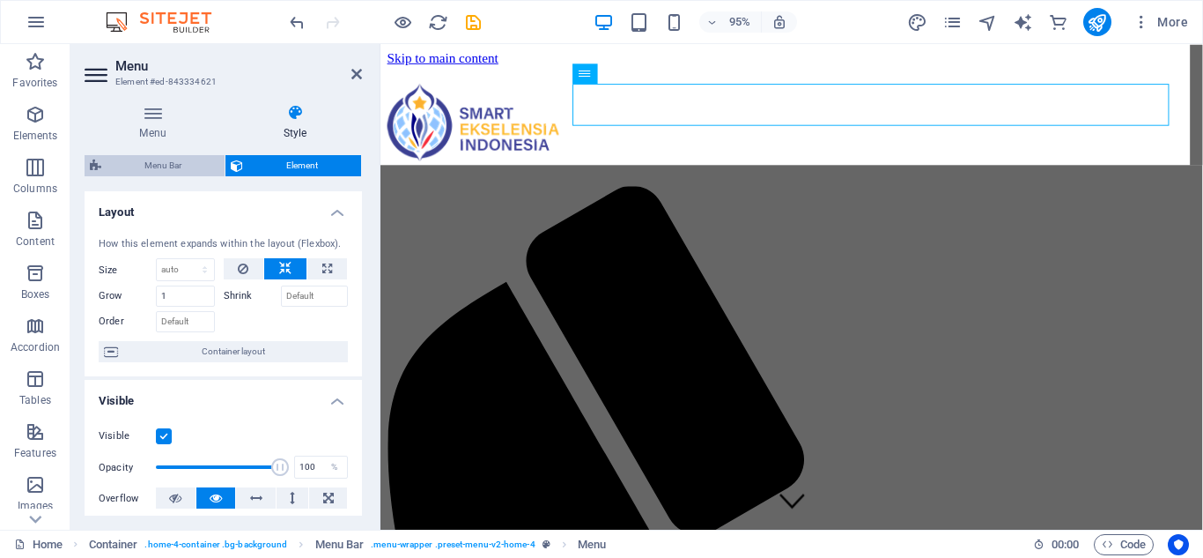
click at [176, 171] on span "Menu Bar" at bounding box center [163, 165] width 113 height 21
select select "vw"
select select "rem"
select select "vw"
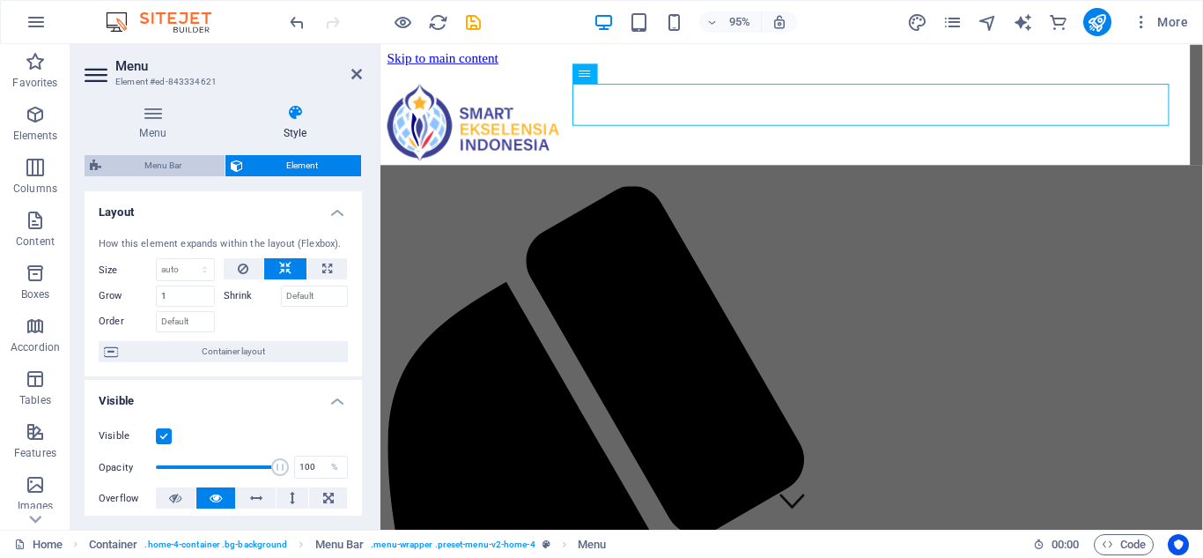
select select "preset-menu-v2-home-4"
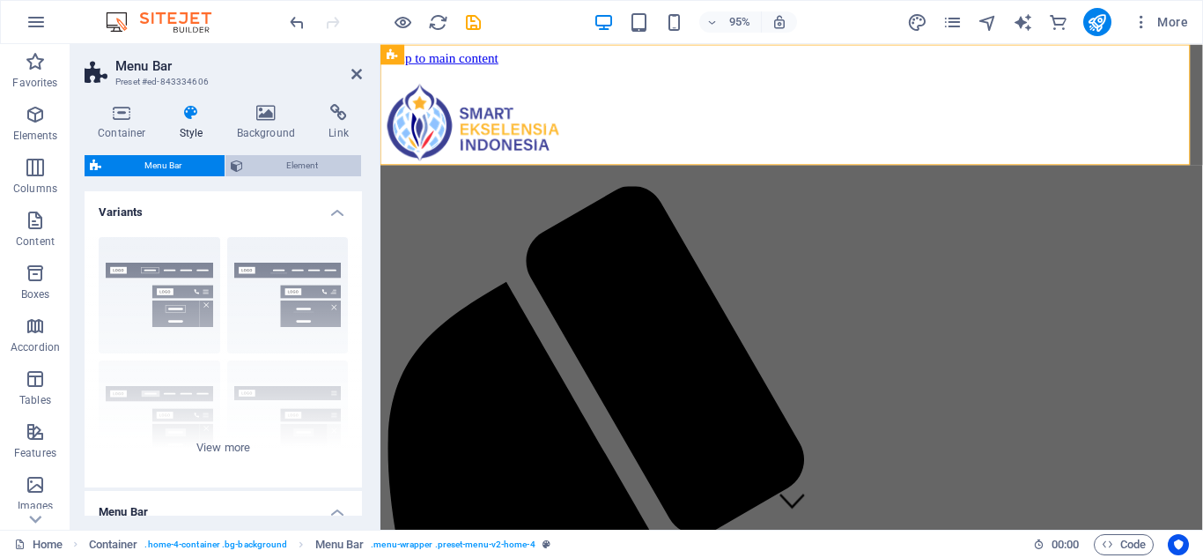
click at [285, 163] on span "Element" at bounding box center [301, 165] width 107 height 21
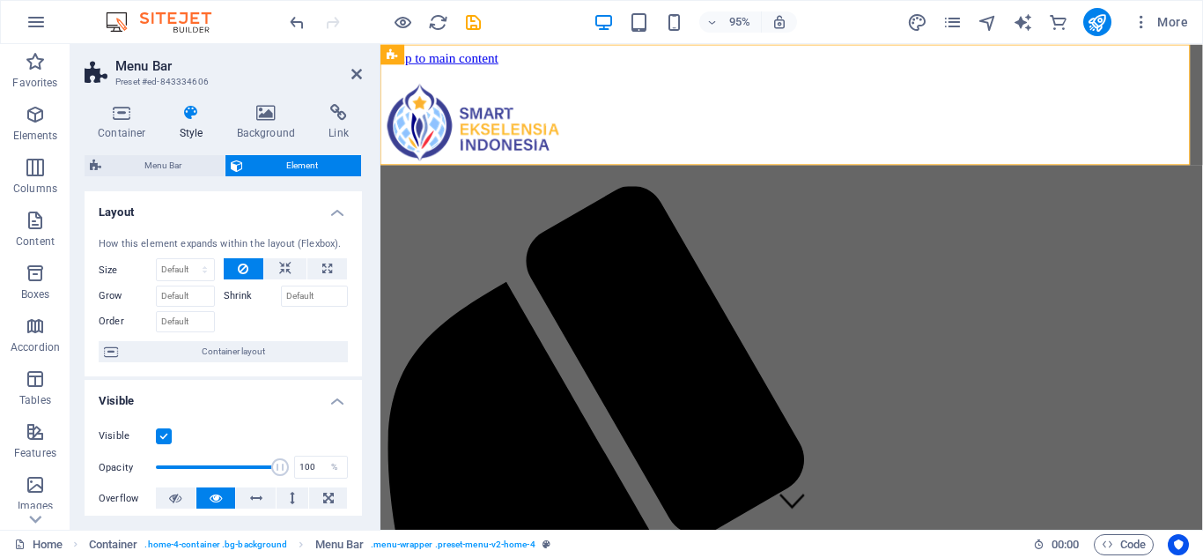
click at [182, 123] on h4 "Style" at bounding box center [195, 122] width 57 height 37
click at [215, 351] on span "Container layout" at bounding box center [232, 351] width 219 height 21
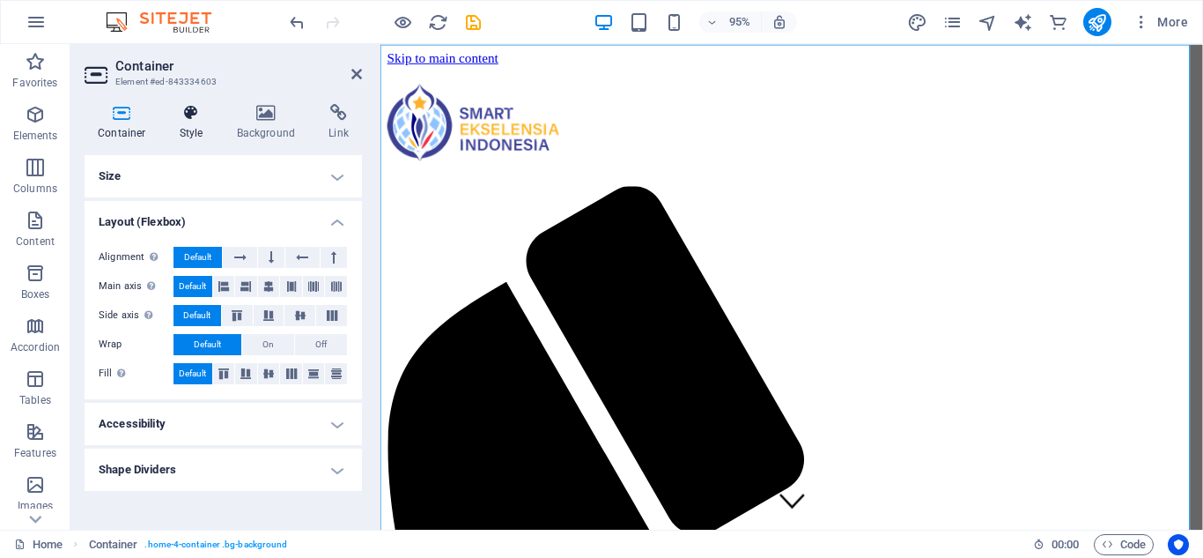
click at [196, 137] on h4 "Style" at bounding box center [195, 122] width 57 height 37
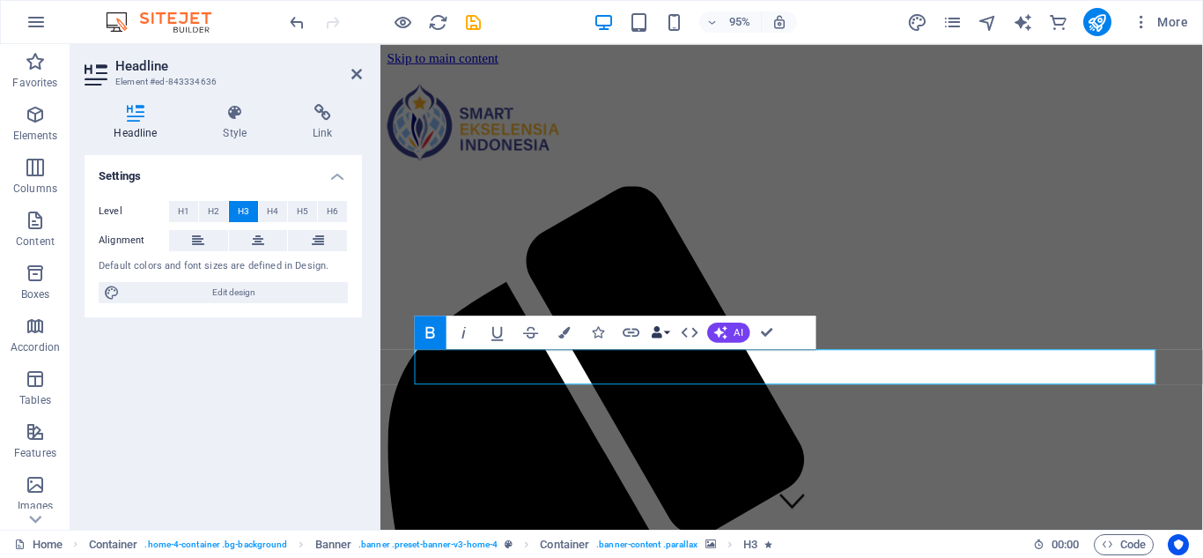
click at [669, 334] on button "Data Bindings" at bounding box center [661, 331] width 24 height 33
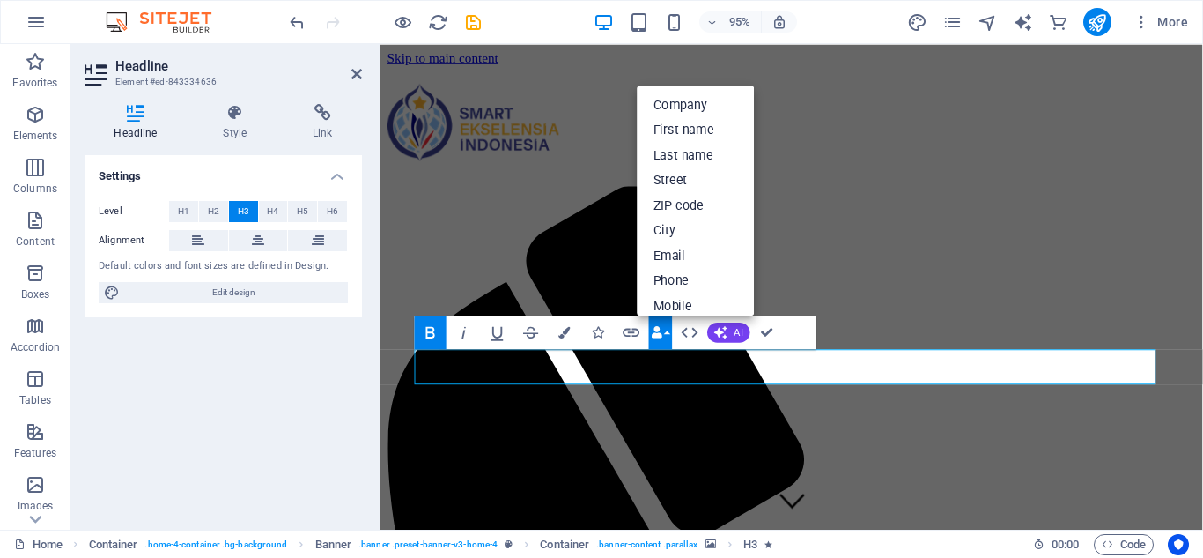
click at [669, 334] on button "Data Bindings" at bounding box center [661, 331] width 24 height 33
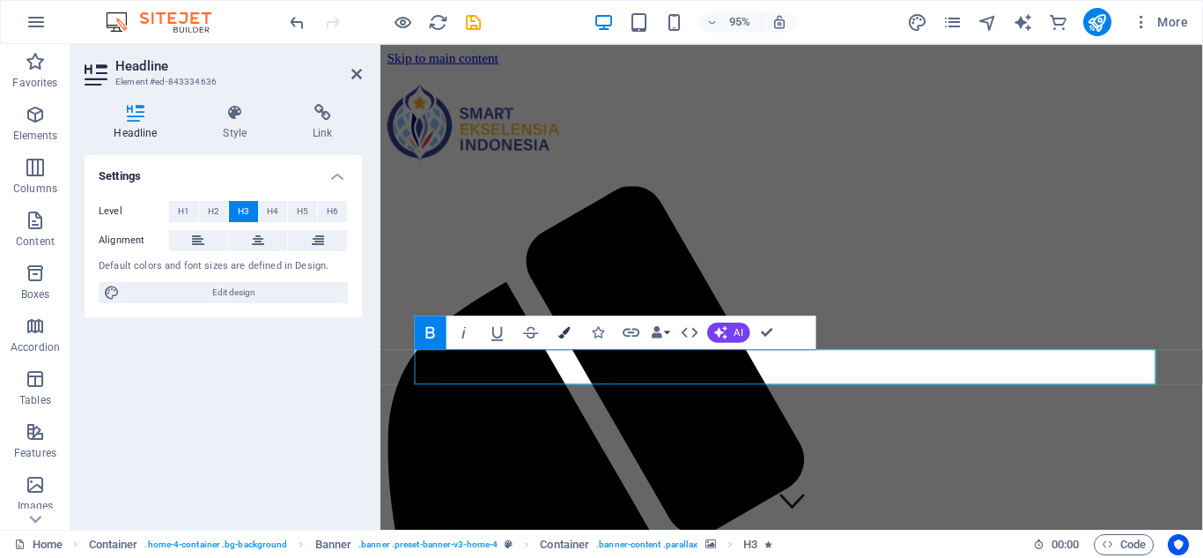
click at [559, 329] on icon "button" at bounding box center [564, 331] width 11 height 11
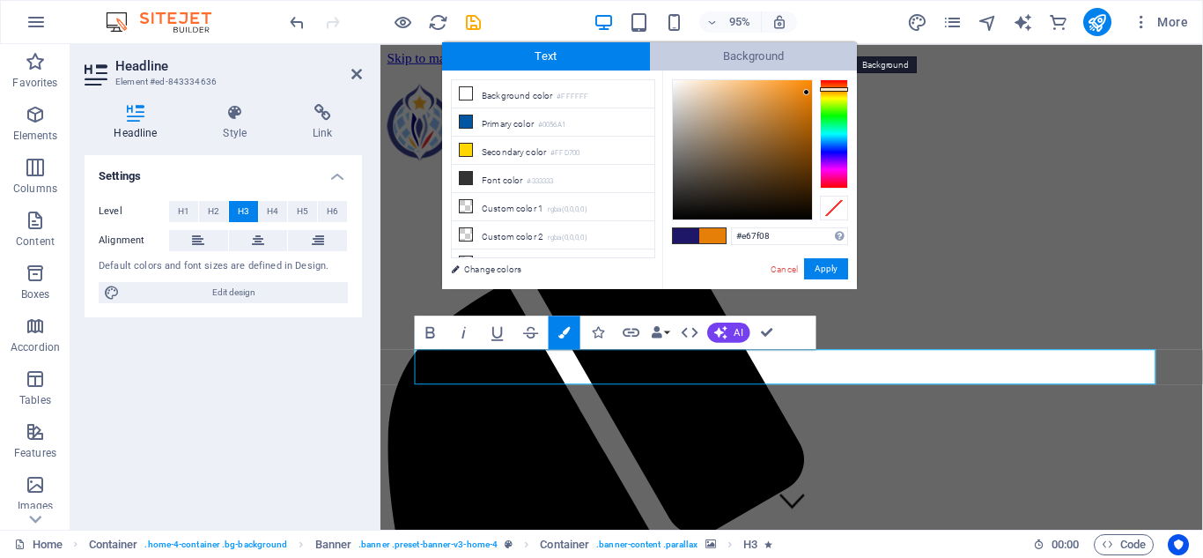
click at [725, 49] on span "Background" at bounding box center [754, 56] width 208 height 28
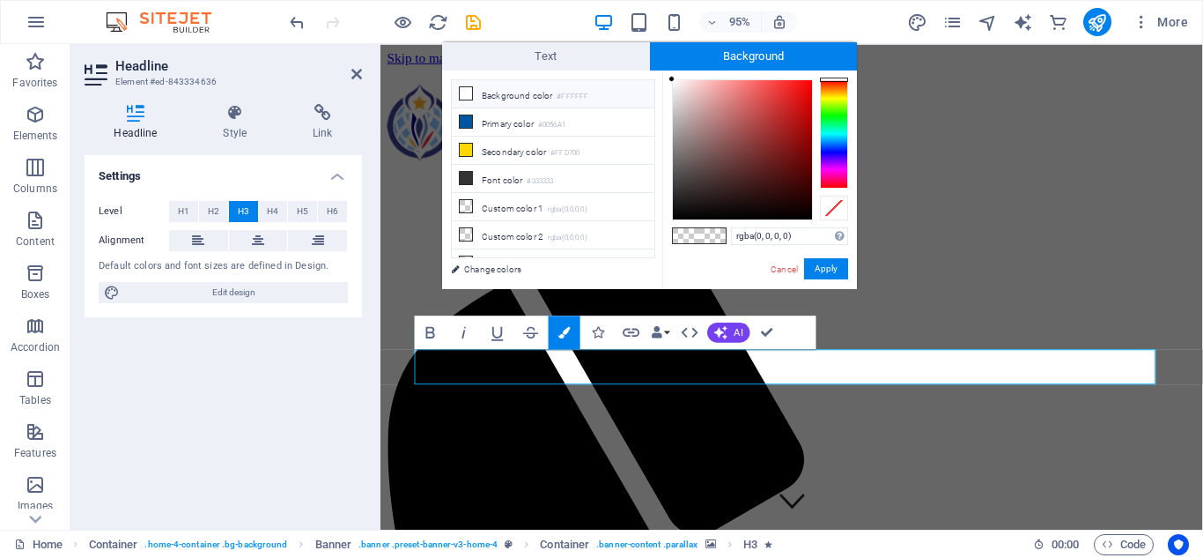
click at [537, 100] on li "Background color #FFFFFF" at bounding box center [553, 94] width 203 height 28
type input "rgba(255, 255, 255, 0)"
click at [818, 267] on button "Apply" at bounding box center [826, 268] width 44 height 21
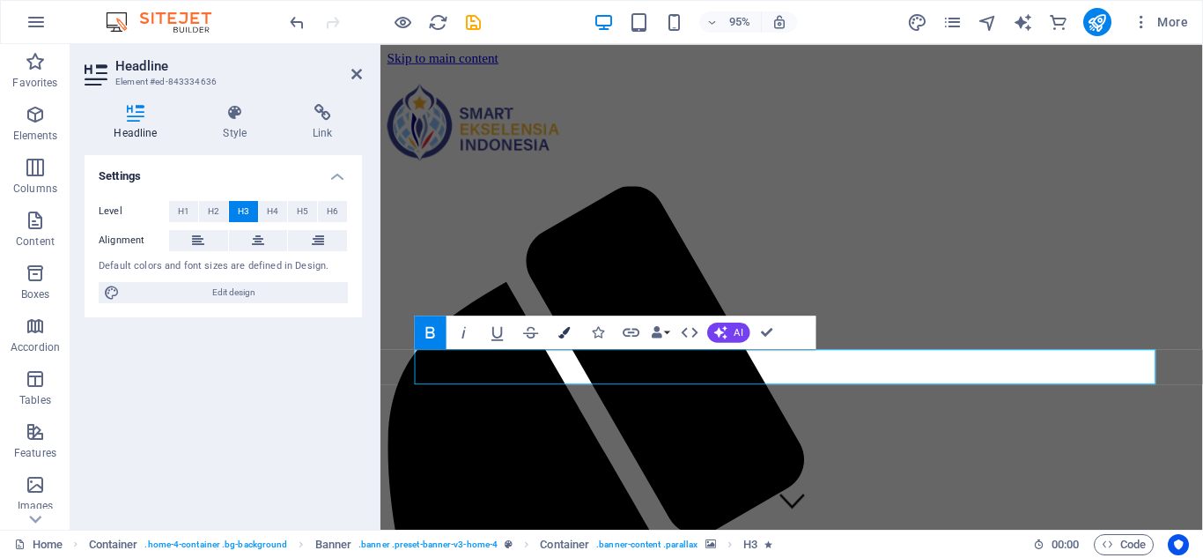
click at [560, 330] on icon "button" at bounding box center [564, 331] width 11 height 11
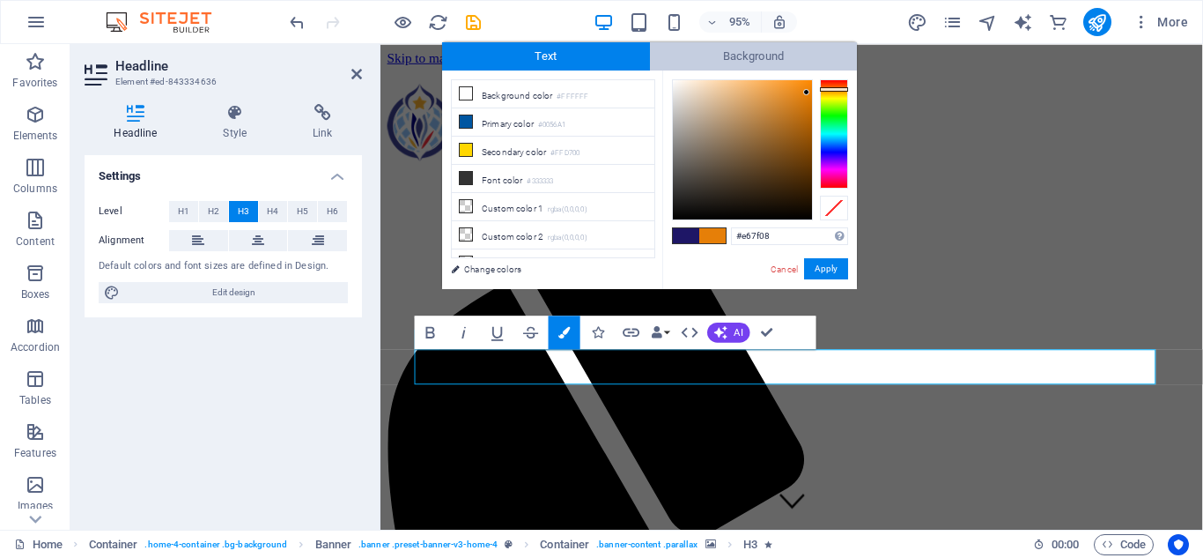
click at [753, 52] on span "Background" at bounding box center [754, 56] width 208 height 28
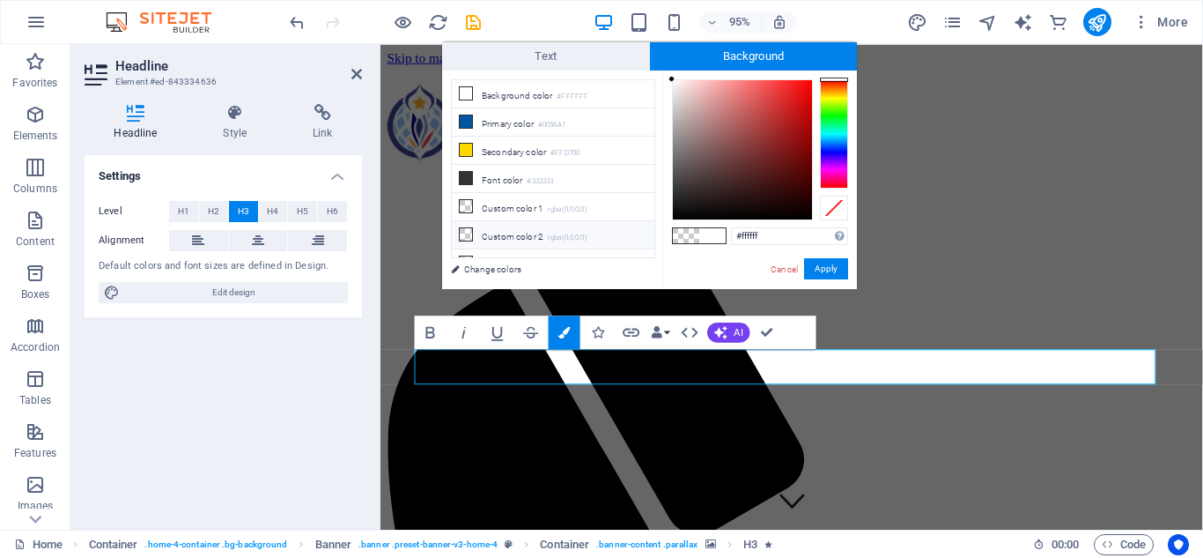
scroll to position [69, 0]
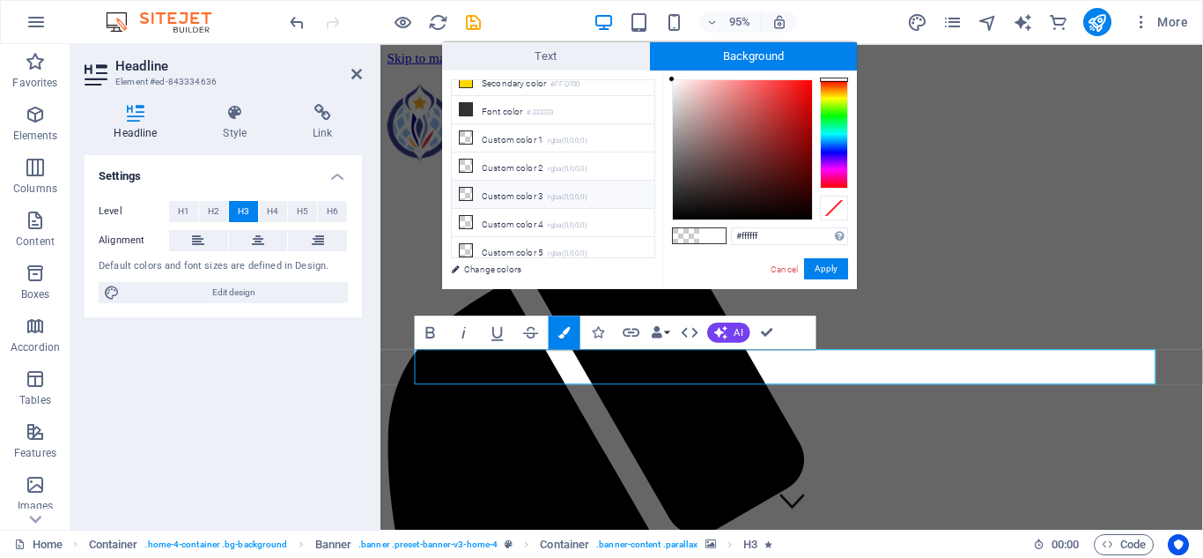
click at [551, 194] on small "rgba(0,0,0,0)" at bounding box center [568, 197] width 40 height 12
type input "rgba(0, 0, 0, 0)"
click at [831, 265] on button "Apply" at bounding box center [826, 268] width 44 height 21
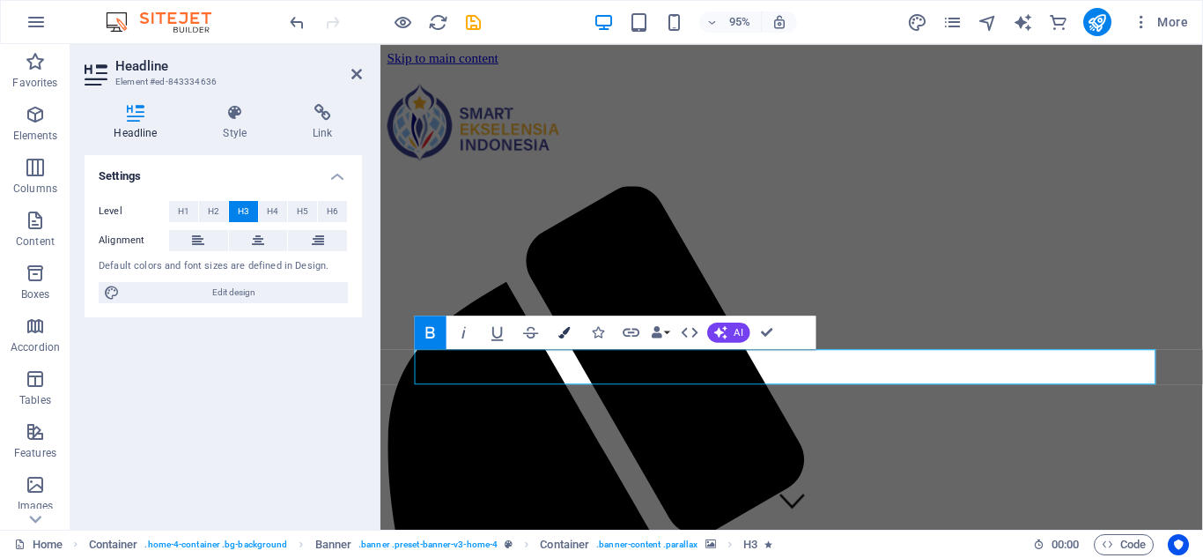
click at [563, 333] on icon "button" at bounding box center [564, 331] width 11 height 11
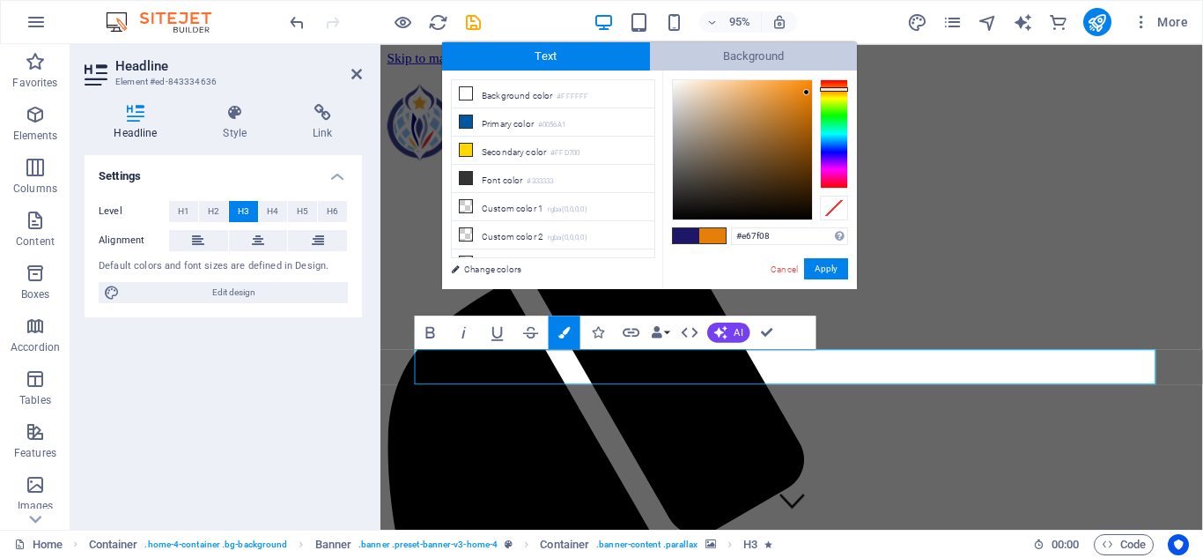
click at [752, 57] on span "Background" at bounding box center [754, 56] width 208 height 28
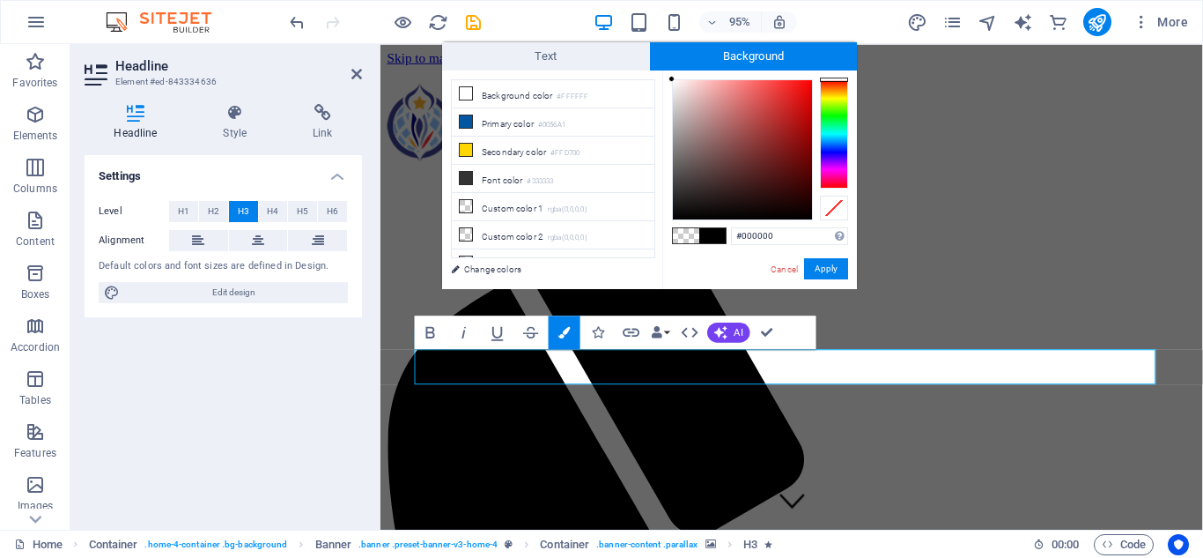
click at [684, 239] on span at bounding box center [686, 235] width 26 height 15
type input "rgba(0, 0, 0, 0)"
click at [833, 263] on button "Apply" at bounding box center [826, 268] width 44 height 21
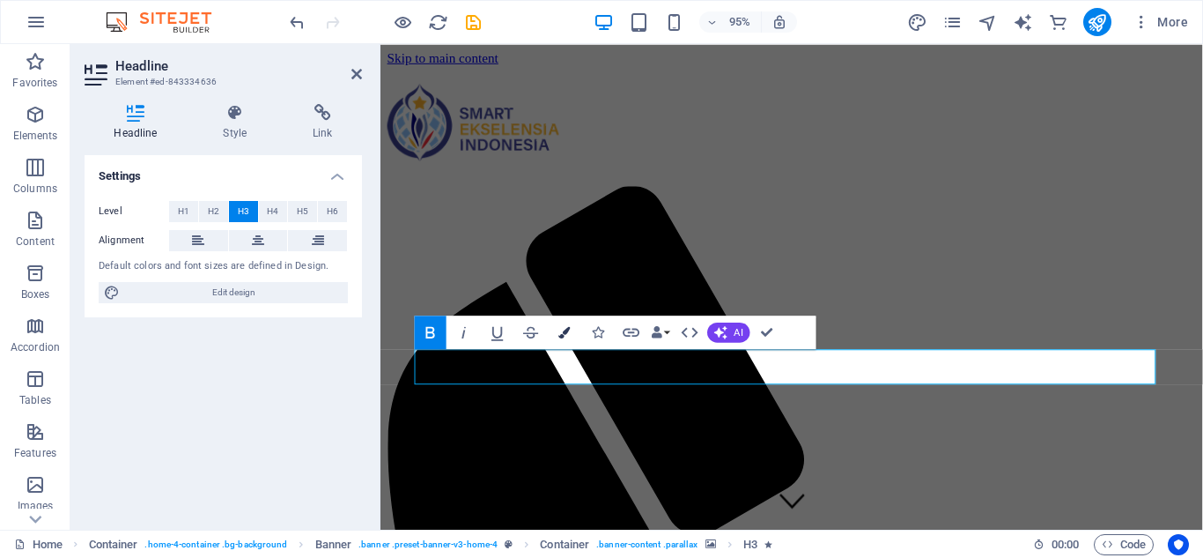
click at [559, 337] on icon "button" at bounding box center [564, 331] width 11 height 11
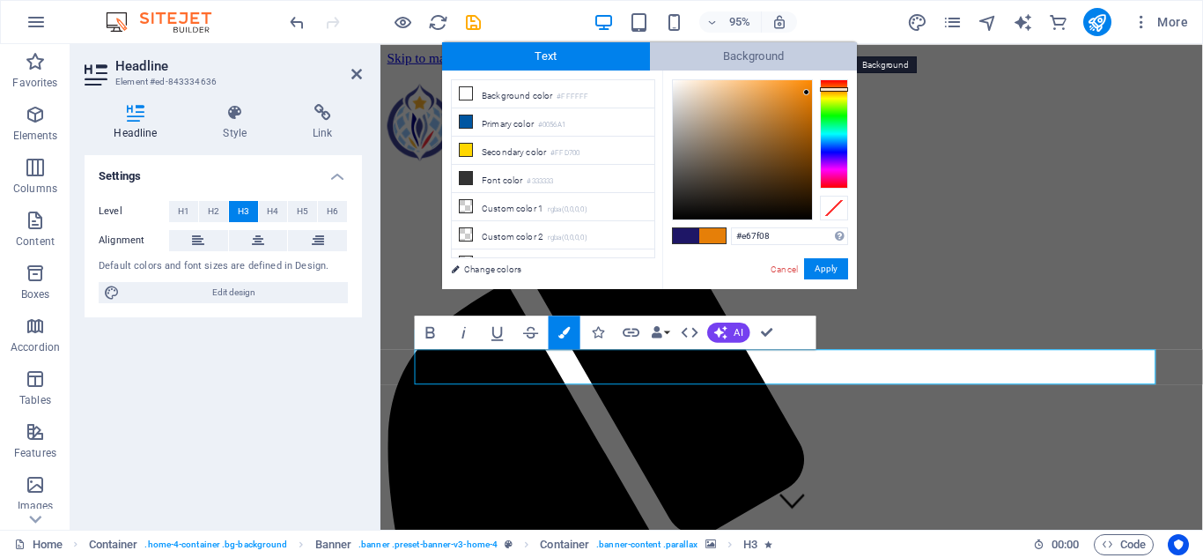
click at [754, 49] on span "Background" at bounding box center [754, 56] width 208 height 28
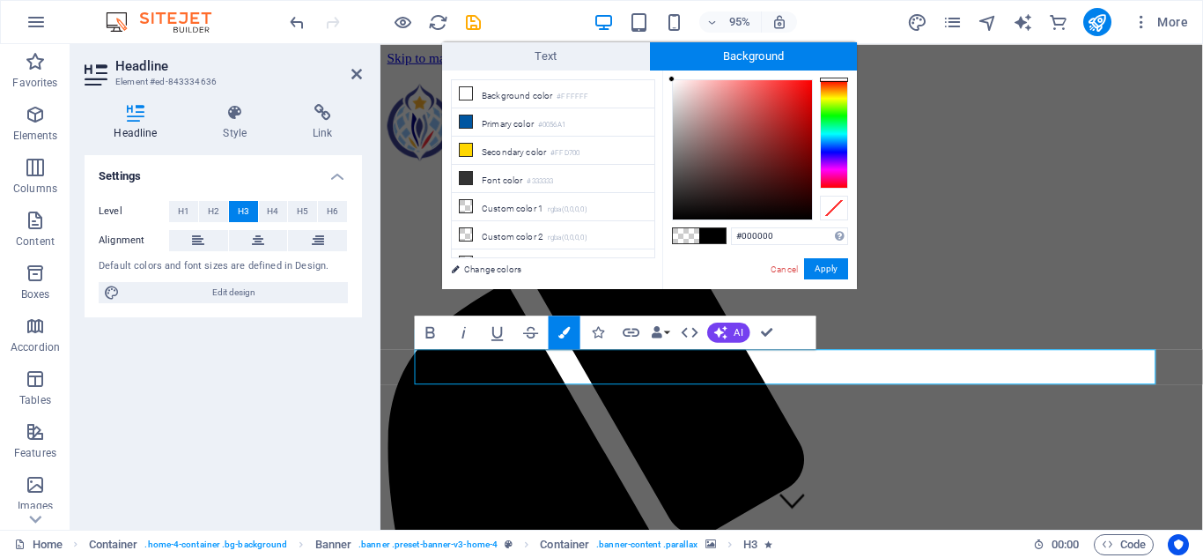
click at [712, 233] on span at bounding box center [712, 235] width 26 height 15
click at [764, 234] on input "#000000" at bounding box center [789, 236] width 117 height 18
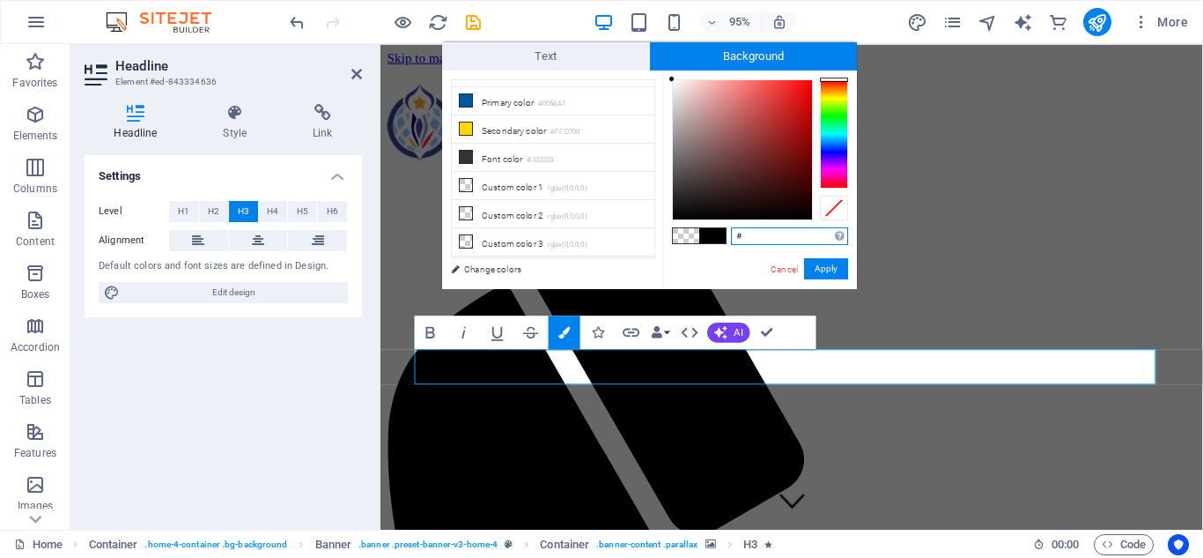
scroll to position [0, 0]
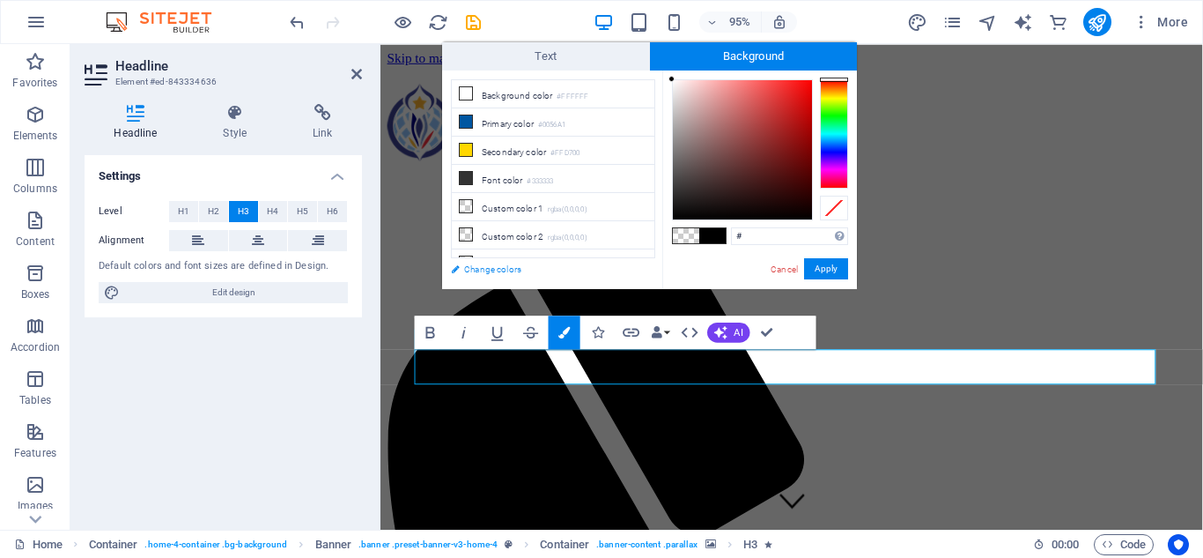
click at [494, 269] on link "Change colors" at bounding box center [544, 269] width 204 height 22
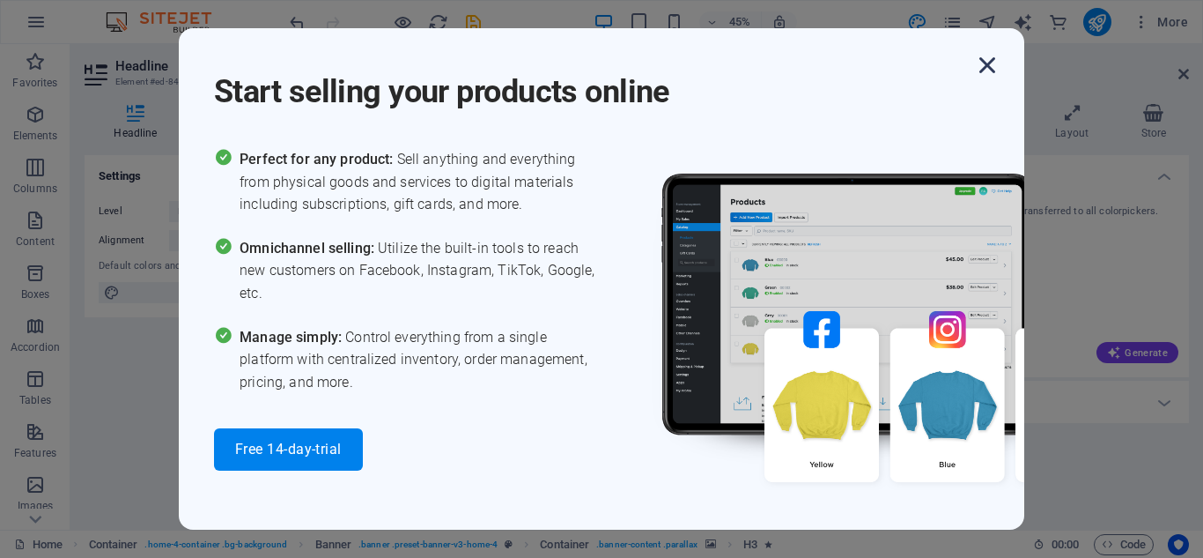
click at [976, 65] on icon "button" at bounding box center [988, 65] width 32 height 32
type input "#000000"
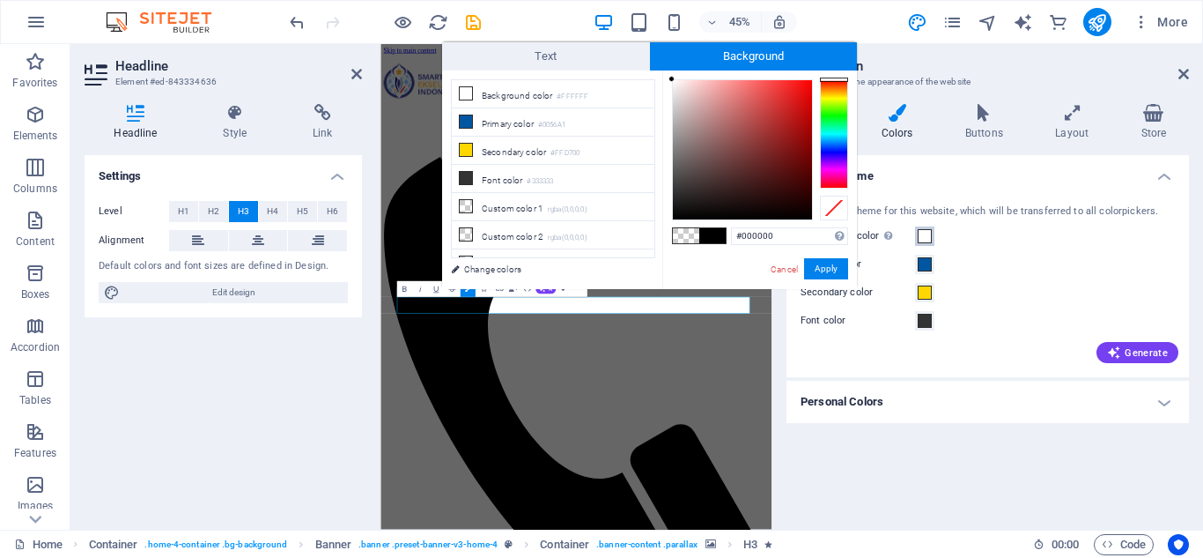
click at [923, 235] on span at bounding box center [925, 236] width 14 height 14
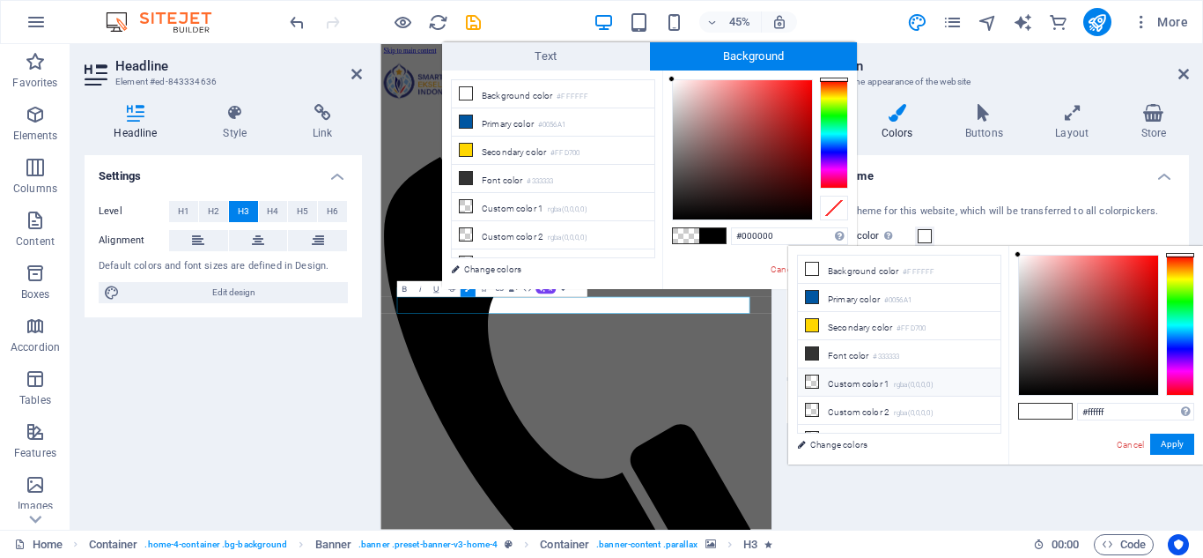
click at [898, 382] on small "rgba(0,0,0,0)" at bounding box center [914, 385] width 40 height 12
type input "#000000"
click at [852, 401] on li "Custom color 2 rgba(0,0,0,0)" at bounding box center [899, 410] width 203 height 28
click at [859, 379] on li "Custom color 1 rgba(0,0,0,0)" at bounding box center [899, 382] width 203 height 28
click at [917, 233] on button "Background color Only visible if it is not covered by other backgrounds." at bounding box center [924, 235] width 19 height 19
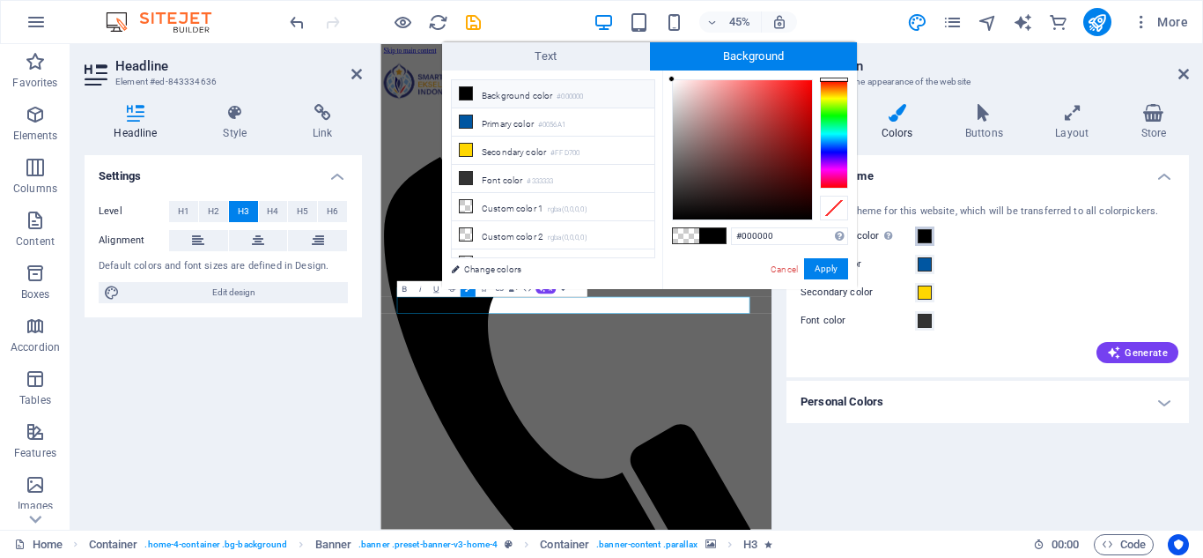
click at [917, 238] on button "Background color Only visible if it is not covered by other backgrounds." at bounding box center [924, 235] width 19 height 19
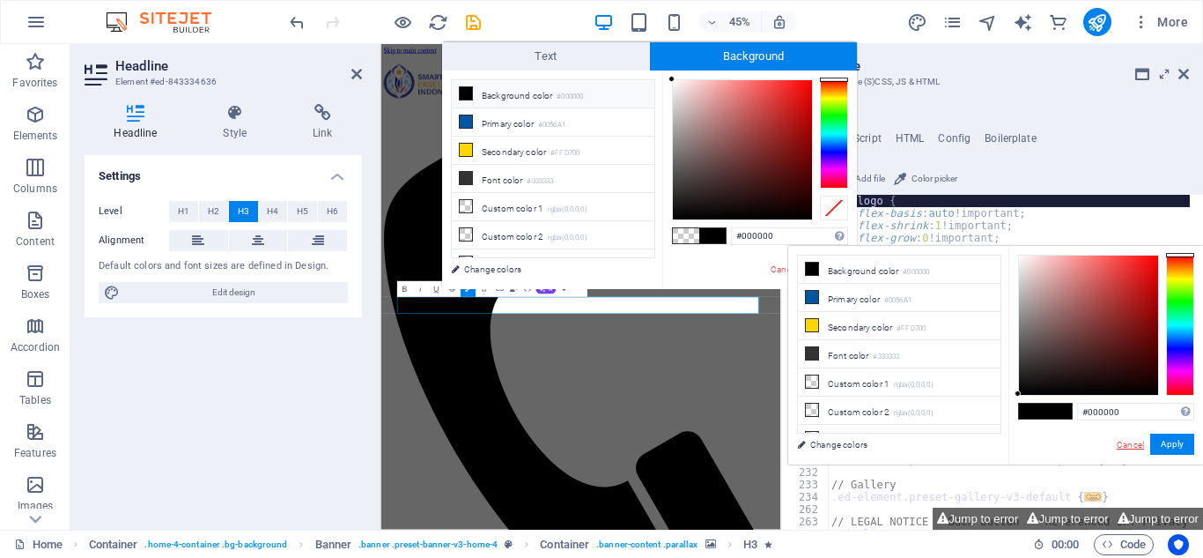
click at [1129, 441] on link "Cancel" at bounding box center [1130, 444] width 31 height 13
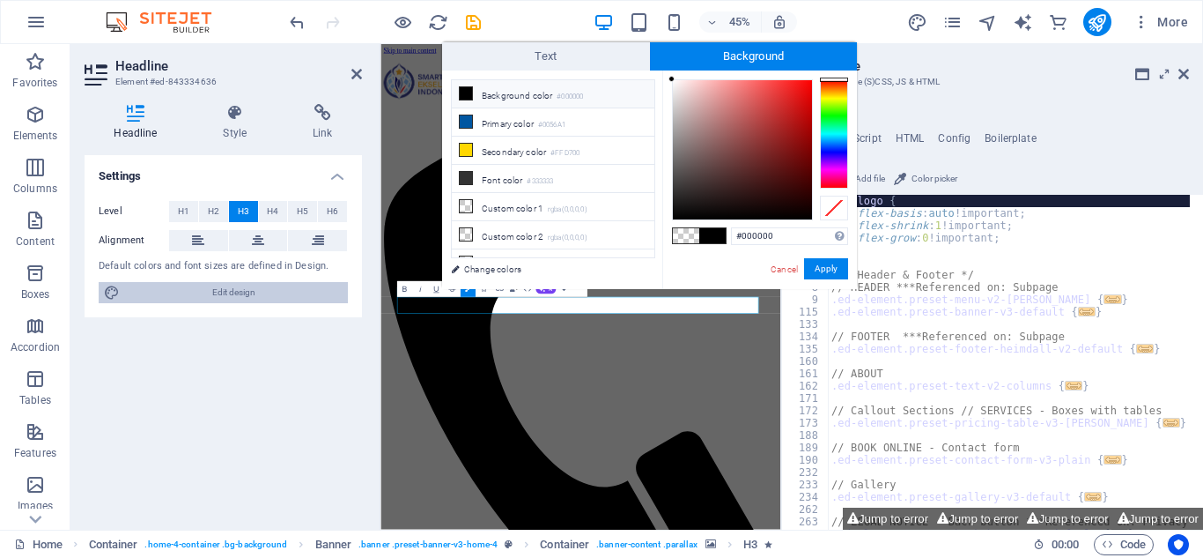
click at [246, 298] on span "Edit design" at bounding box center [234, 292] width 218 height 21
select select "px"
select select "700"
select select "px"
select select "rem"
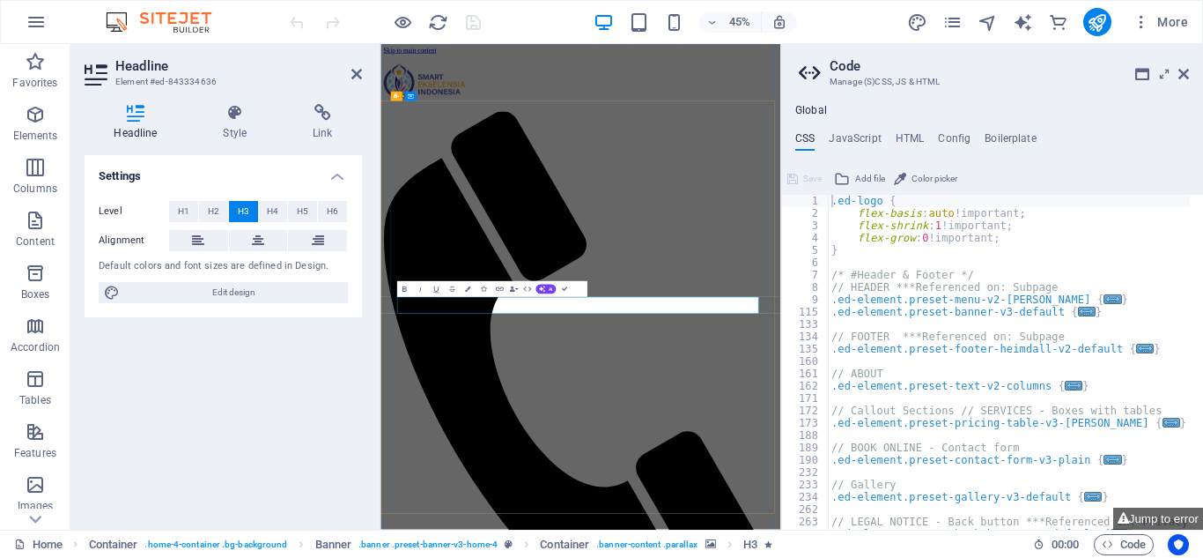
click at [1183, 71] on icon at bounding box center [1184, 74] width 11 height 14
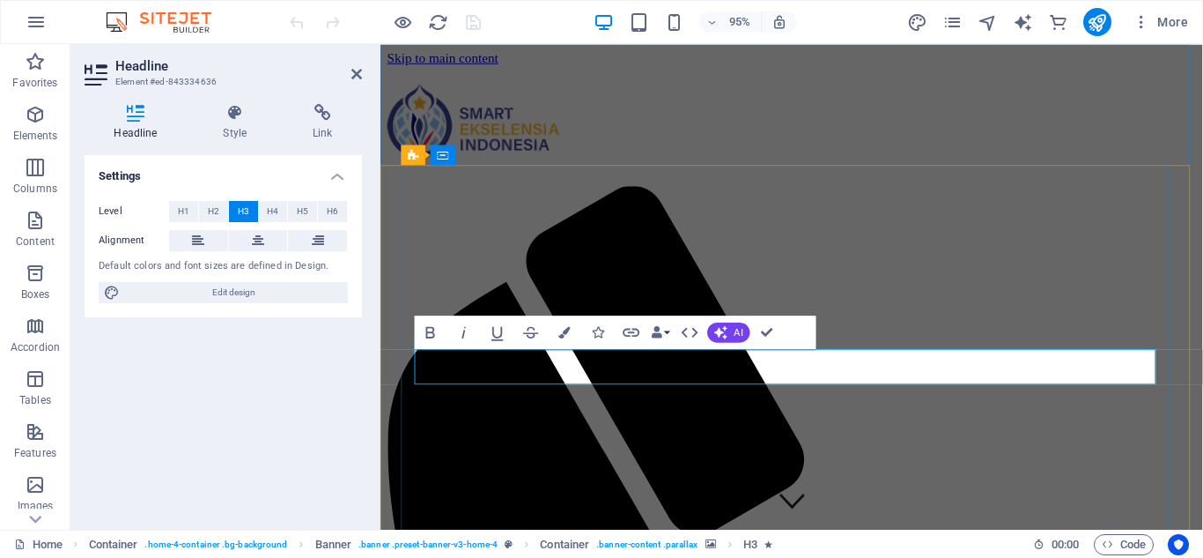
click at [1107, 23] on icon "publish" at bounding box center [1097, 22] width 20 height 20
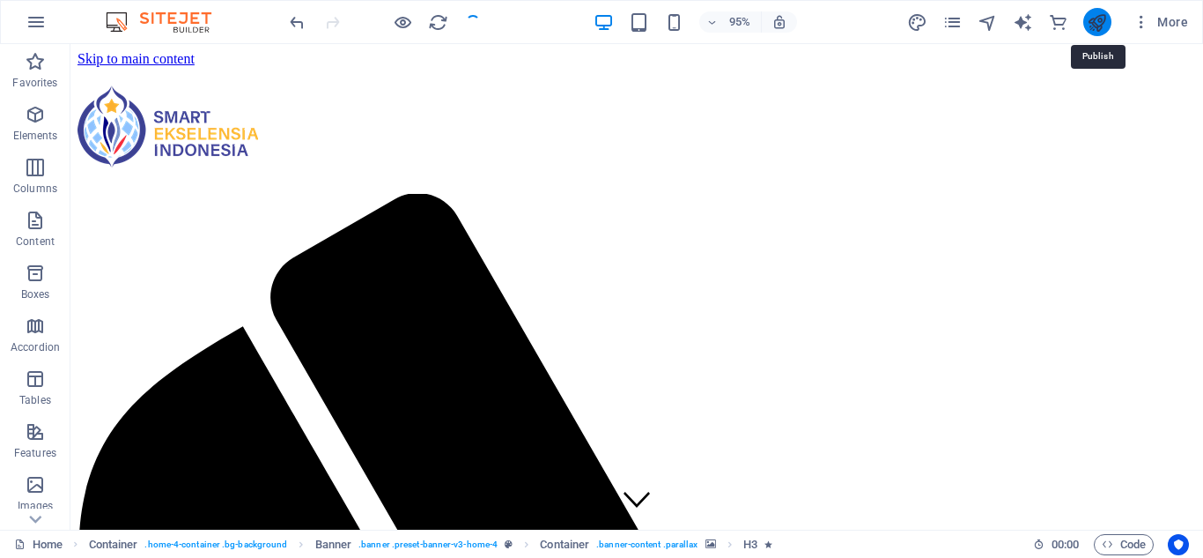
checkbox input "false"
